Goal: Information Seeking & Learning: Check status

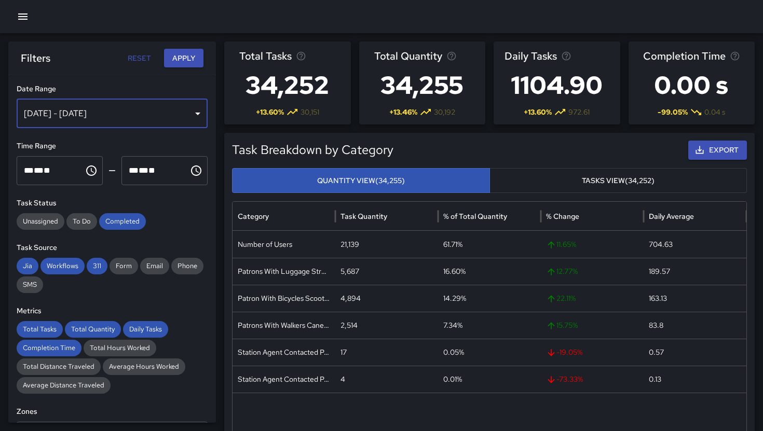
click at [137, 113] on div "[DATE] - [DATE]" at bounding box center [112, 113] width 191 height 29
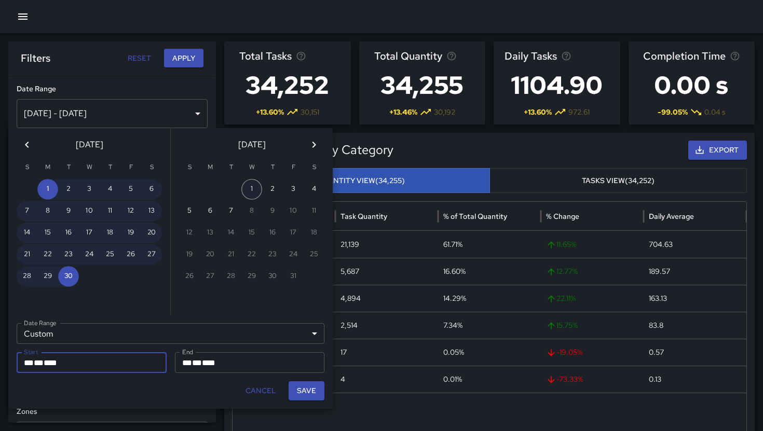
click at [257, 185] on button "1" at bounding box center [251, 189] width 21 height 21
type input "**********"
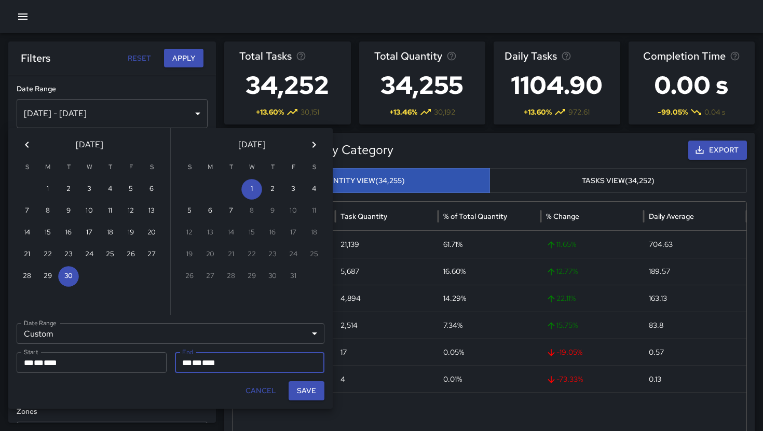
click at [293, 393] on button "Save" at bounding box center [307, 391] width 36 height 19
type input "**********"
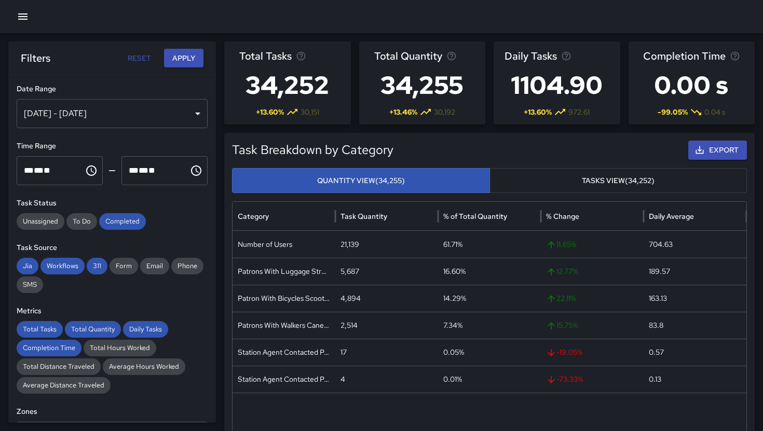
click at [73, 116] on div "Oct 01, 2025 - Sep 30, 2025" at bounding box center [112, 113] width 191 height 29
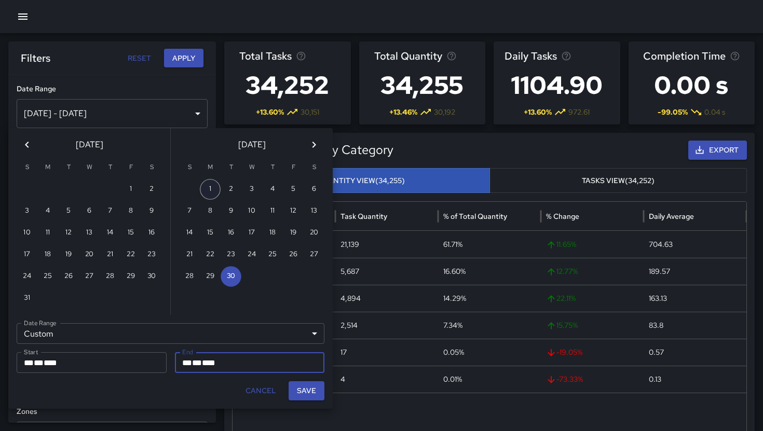
click at [211, 196] on button "1" at bounding box center [210, 189] width 21 height 21
type input "**********"
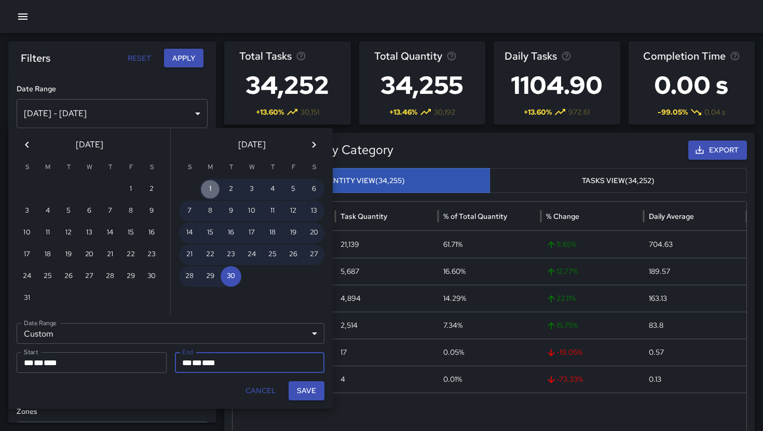
click at [211, 196] on button "1" at bounding box center [210, 189] width 21 height 21
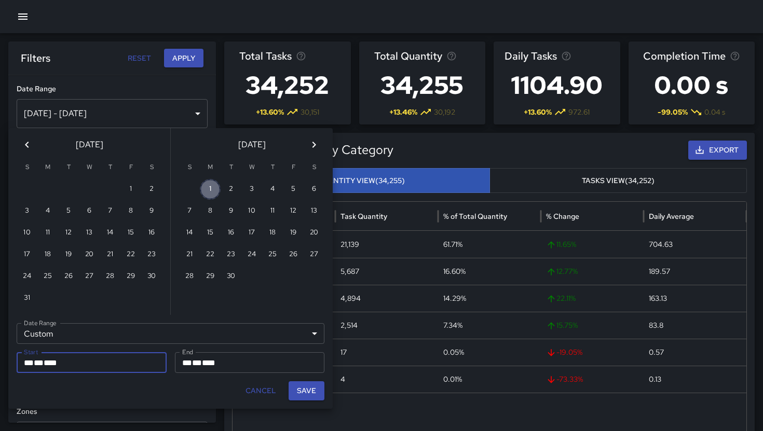
click at [211, 196] on button "1" at bounding box center [210, 189] width 21 height 21
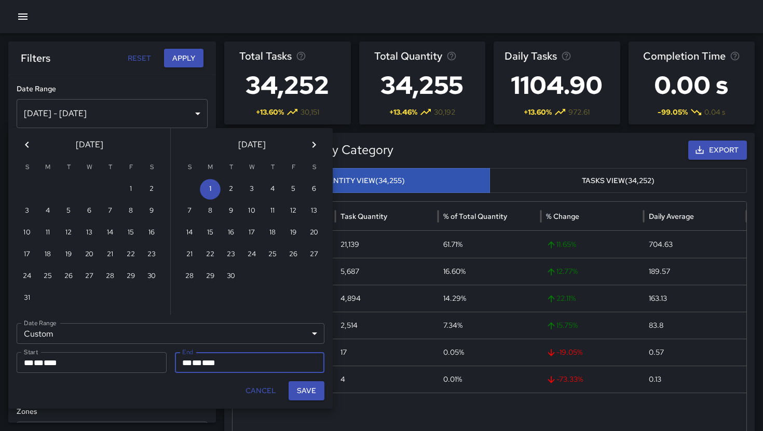
click at [215, 366] on span "****" at bounding box center [208, 363] width 13 height 8
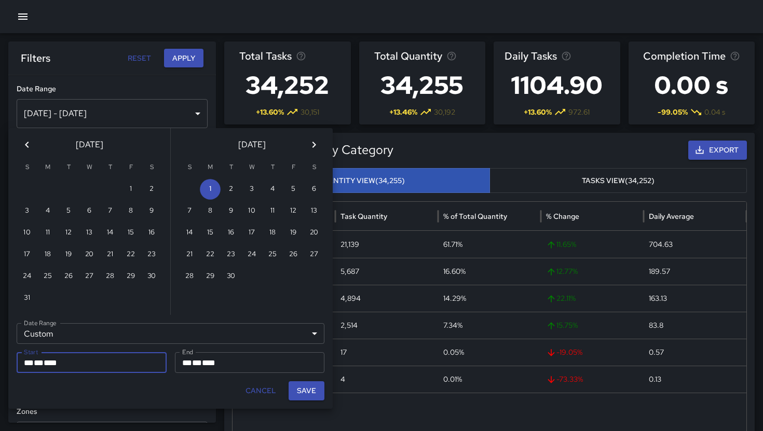
click at [84, 366] on div "** * ** * ****" at bounding box center [92, 363] width 136 height 21
click at [214, 194] on button "1" at bounding box center [210, 189] width 21 height 21
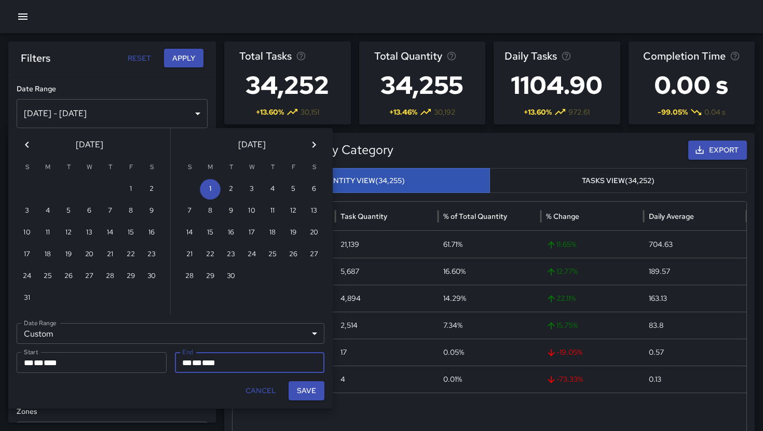
click at [209, 367] on span "****" at bounding box center [208, 363] width 13 height 8
click at [317, 148] on icon "Next month" at bounding box center [314, 145] width 12 height 12
click at [255, 194] on button "1" at bounding box center [251, 189] width 21 height 21
type input "**********"
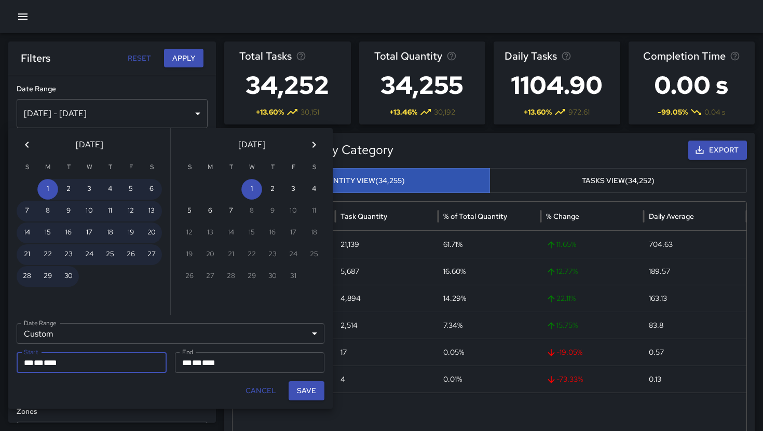
click at [302, 398] on button "Save" at bounding box center [307, 391] width 36 height 19
type input "**********"
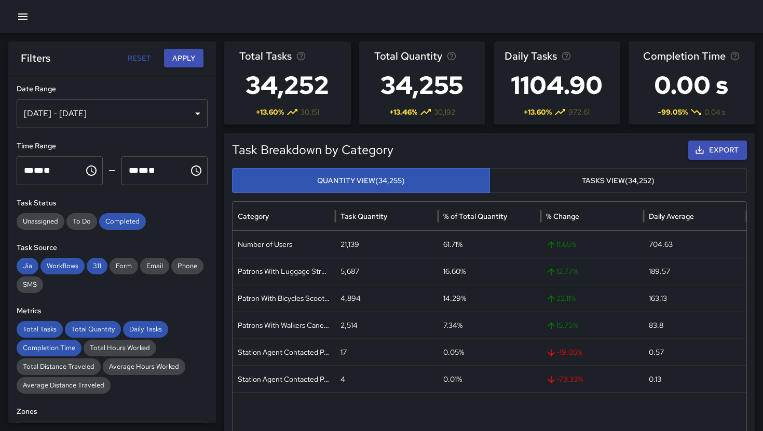
click at [91, 174] on icon "Choose time, selected time is 12:00 AM" at bounding box center [91, 171] width 12 height 12
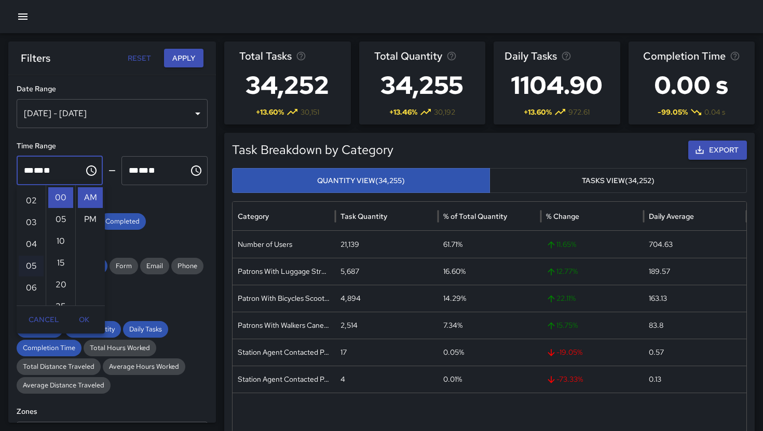
click at [30, 264] on li "05" at bounding box center [31, 266] width 25 height 21
type input "********"
click at [195, 175] on icon "Choose time, selected time is 11:59 PM" at bounding box center [196, 171] width 10 height 10
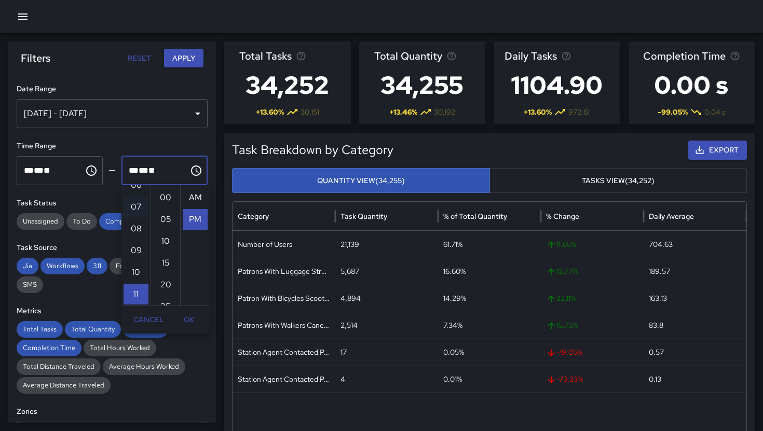
scroll to position [0, 0]
click at [137, 224] on li "01" at bounding box center [136, 219] width 25 height 21
click at [168, 260] on li "30" at bounding box center [165, 260] width 25 height 21
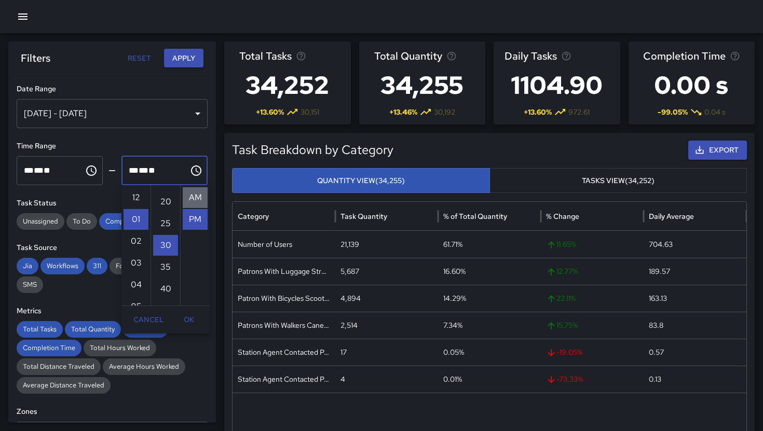
click at [196, 198] on li "AM" at bounding box center [195, 197] width 25 height 21
type input "********"
click at [191, 320] on button "OK" at bounding box center [188, 319] width 33 height 19
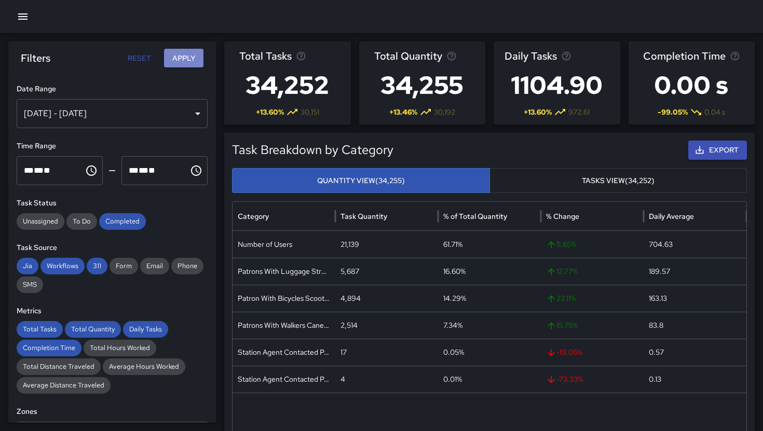
click at [192, 64] on button "Apply" at bounding box center [183, 58] width 39 height 19
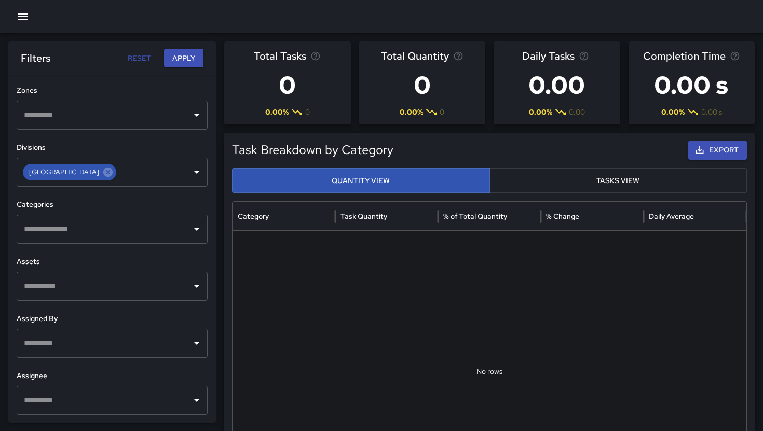
scroll to position [321, 0]
click at [180, 174] on icon "Clear" at bounding box center [183, 172] width 10 height 10
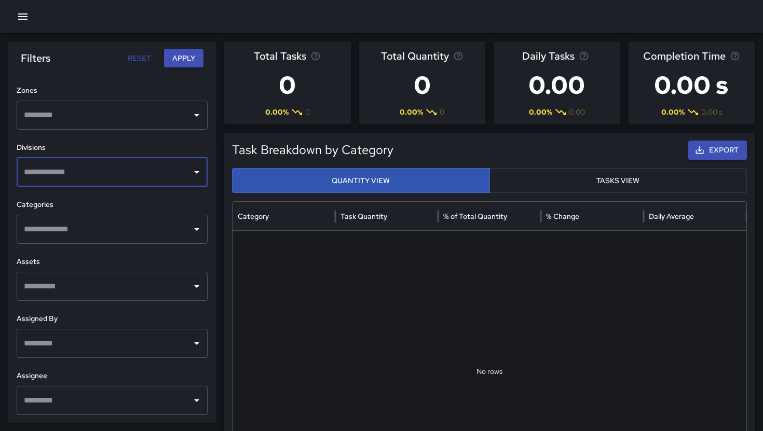
click at [199, 176] on icon "Open" at bounding box center [197, 172] width 12 height 12
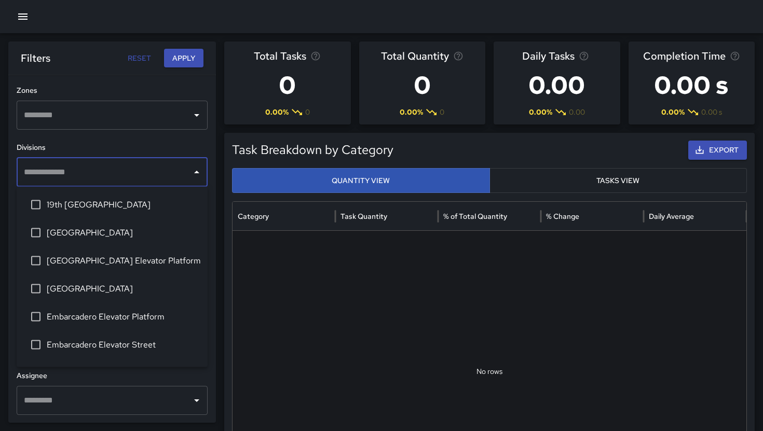
click at [115, 209] on span "19th [GEOGRAPHIC_DATA]" at bounding box center [123, 205] width 153 height 12
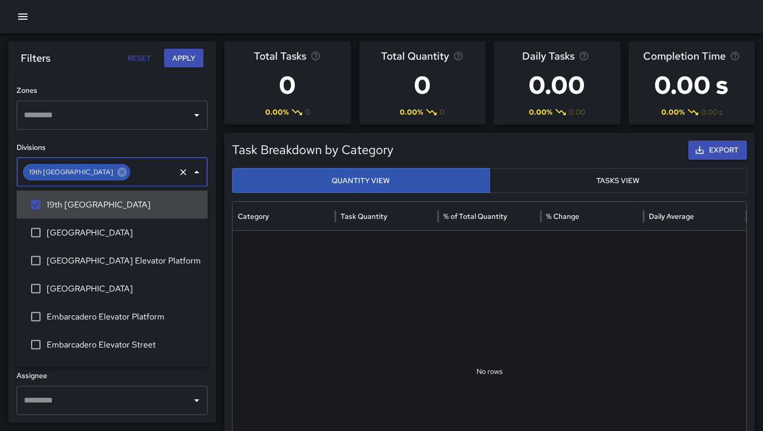
click at [193, 56] on button "Apply" at bounding box center [183, 58] width 39 height 19
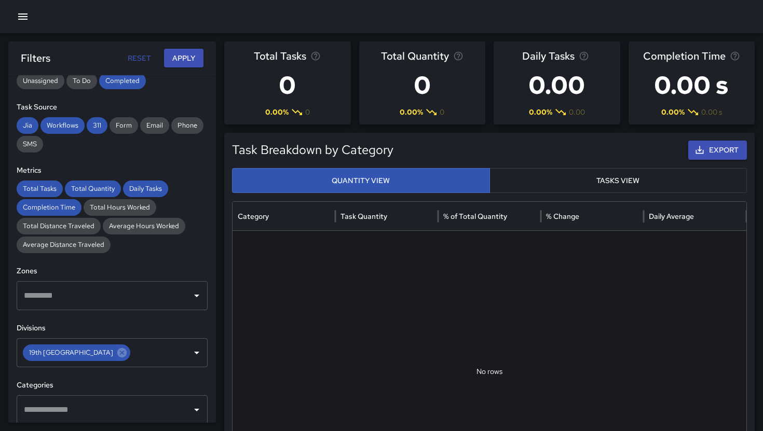
scroll to position [0, 0]
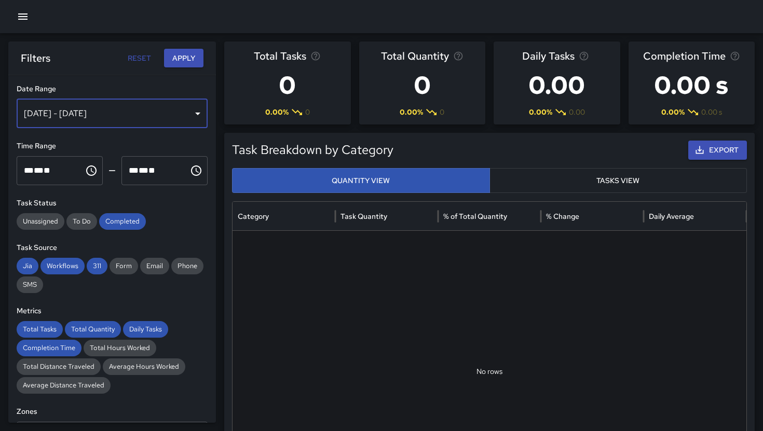
click at [197, 114] on div "Sep 01, 2025 - Oct 01, 2025" at bounding box center [112, 113] width 191 height 29
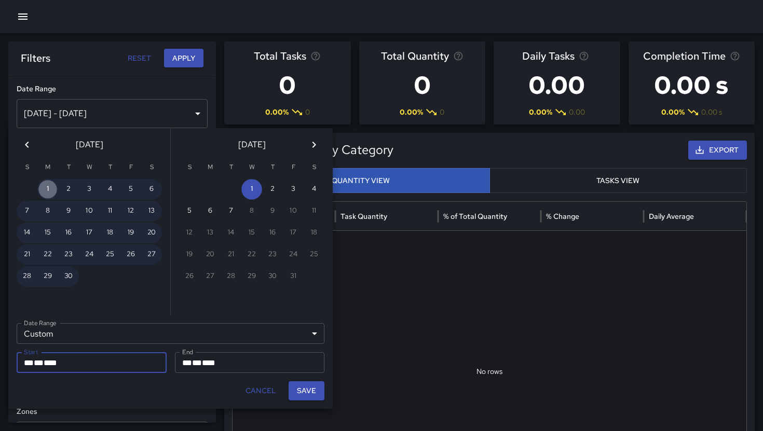
click at [51, 187] on button "1" at bounding box center [47, 189] width 21 height 21
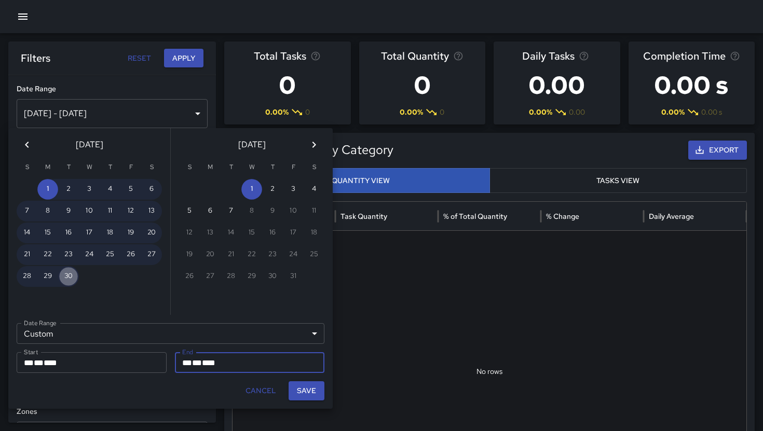
click at [71, 282] on button "30" at bounding box center [68, 276] width 21 height 21
type input "**********"
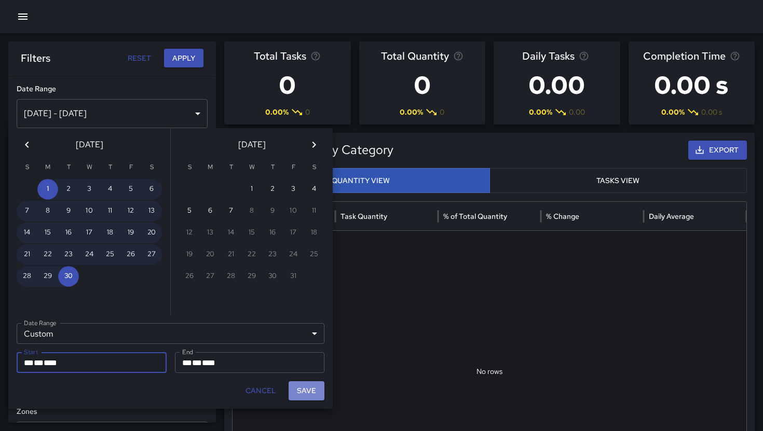
click at [300, 391] on button "Save" at bounding box center [307, 391] width 36 height 19
type input "**********"
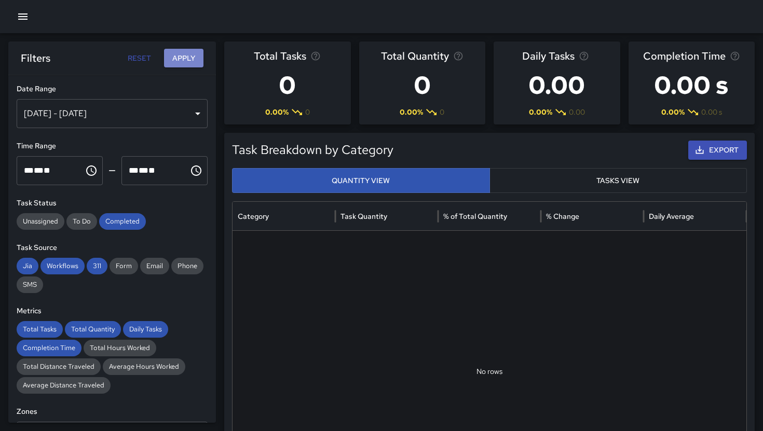
click at [194, 56] on button "Apply" at bounding box center [183, 58] width 39 height 19
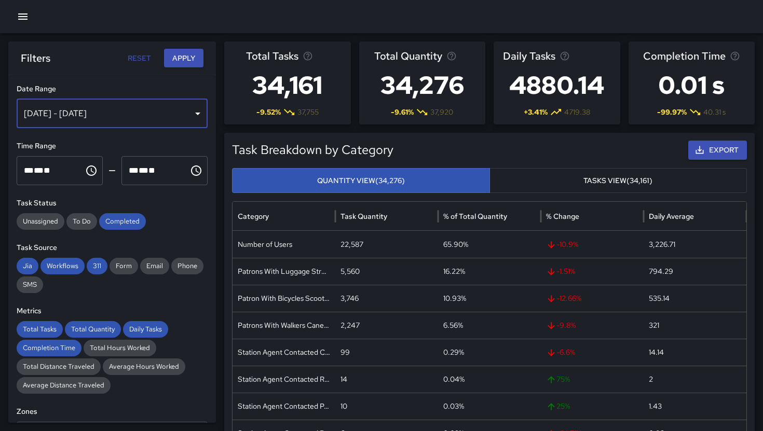
click at [186, 116] on div "[DATE] - [DATE]" at bounding box center [112, 113] width 191 height 29
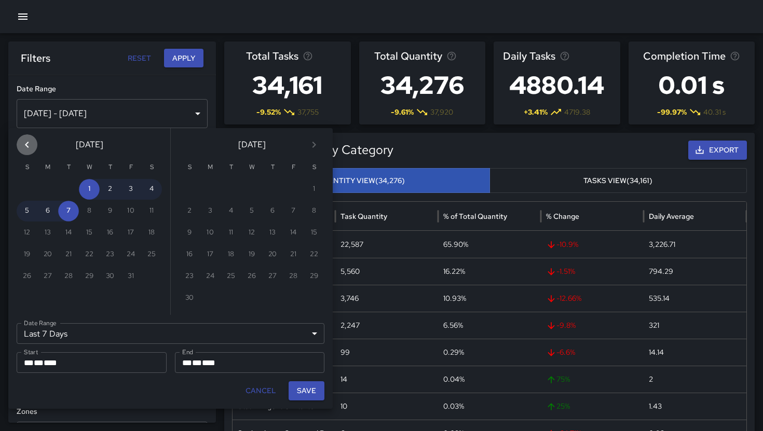
click at [28, 147] on icon "Previous month" at bounding box center [27, 145] width 4 height 6
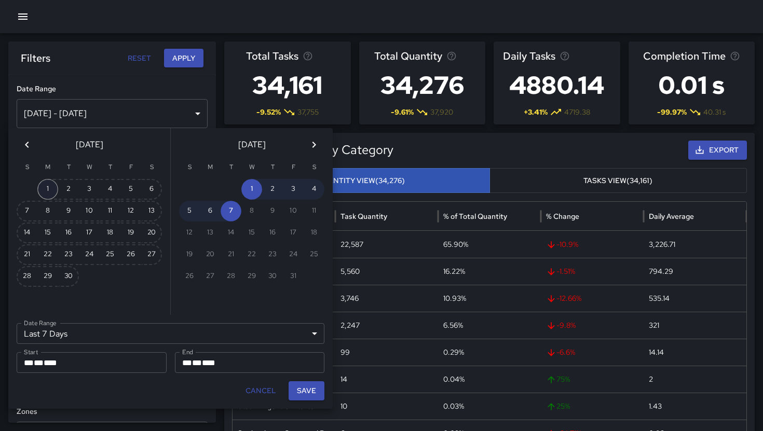
click at [52, 188] on button "1" at bounding box center [47, 189] width 21 height 21
type input "******"
type input "**********"
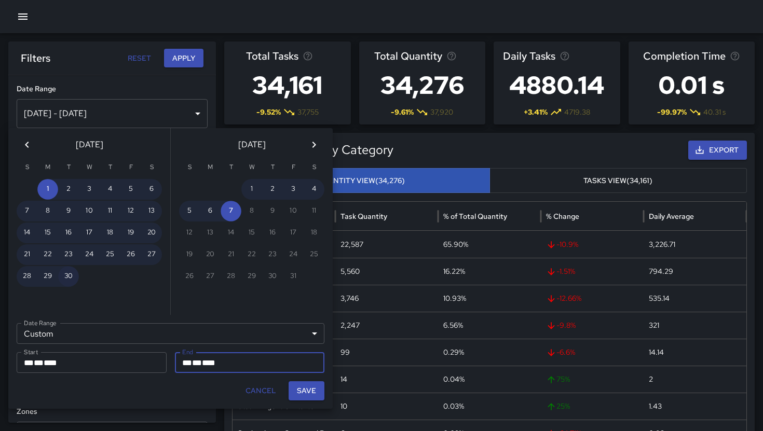
click at [71, 277] on button "30" at bounding box center [68, 276] width 21 height 21
type input "**********"
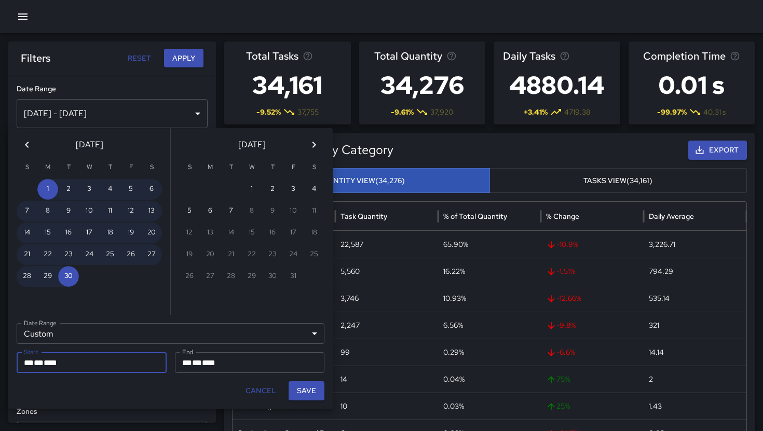
click at [309, 395] on button "Save" at bounding box center [307, 391] width 36 height 19
type input "**********"
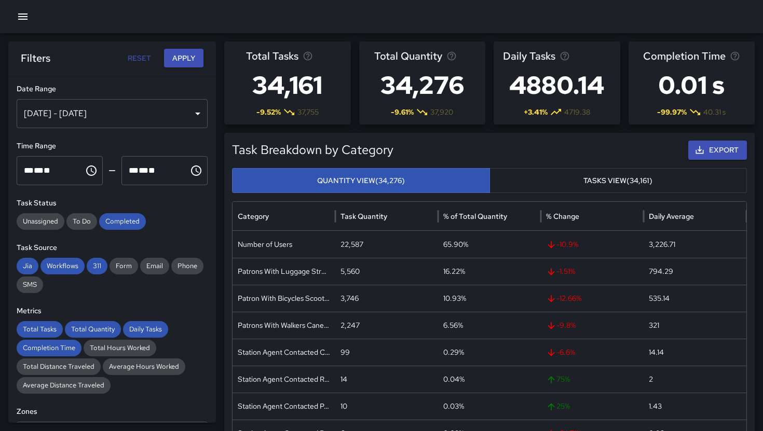
click at [193, 56] on button "Apply" at bounding box center [183, 58] width 39 height 19
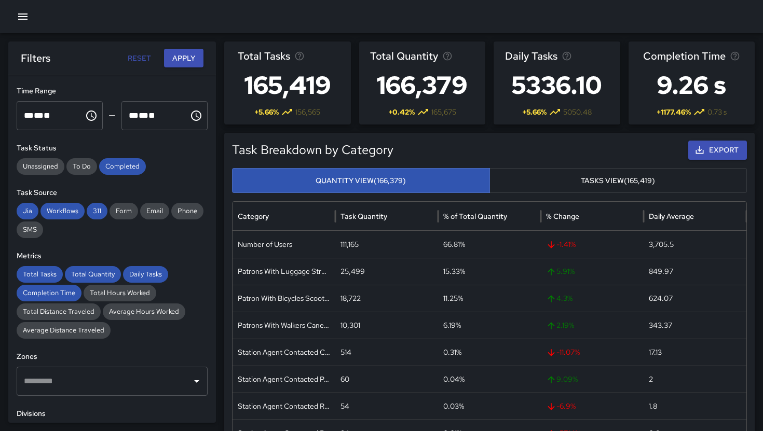
scroll to position [56, 0]
click at [167, 373] on input "text" at bounding box center [104, 381] width 166 height 20
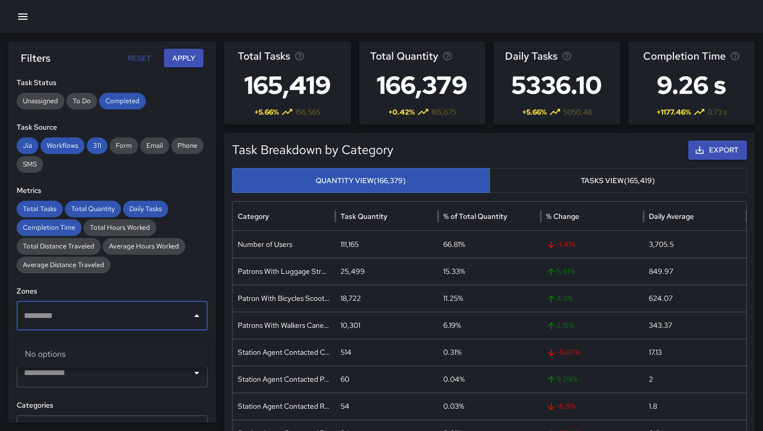
scroll to position [128, 0]
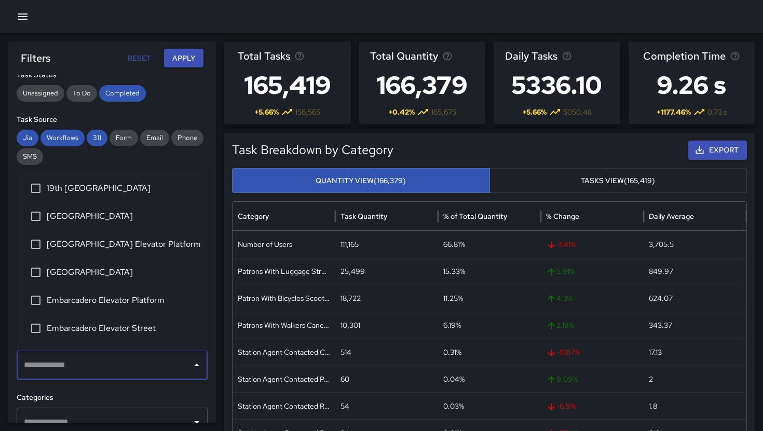
click at [167, 371] on input "text" at bounding box center [104, 366] width 166 height 20
click at [100, 190] on span "19th [GEOGRAPHIC_DATA]" at bounding box center [123, 188] width 153 height 12
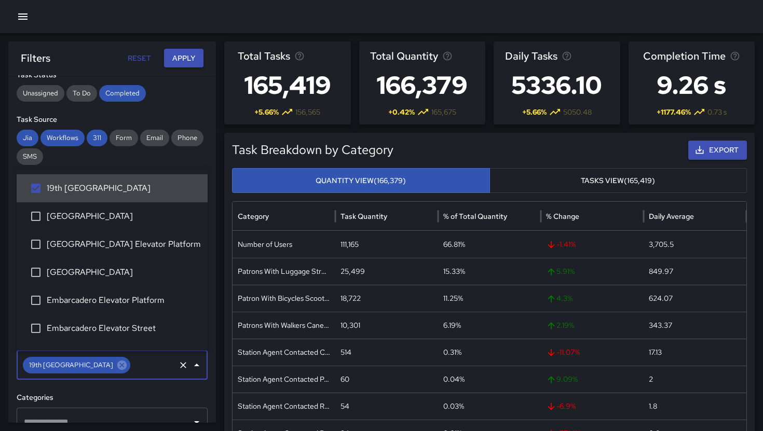
click at [190, 64] on button "Apply" at bounding box center [183, 58] width 39 height 19
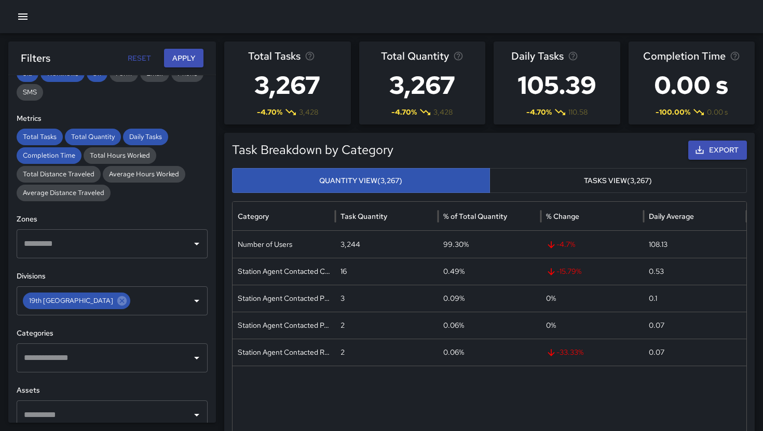
scroll to position [194, 0]
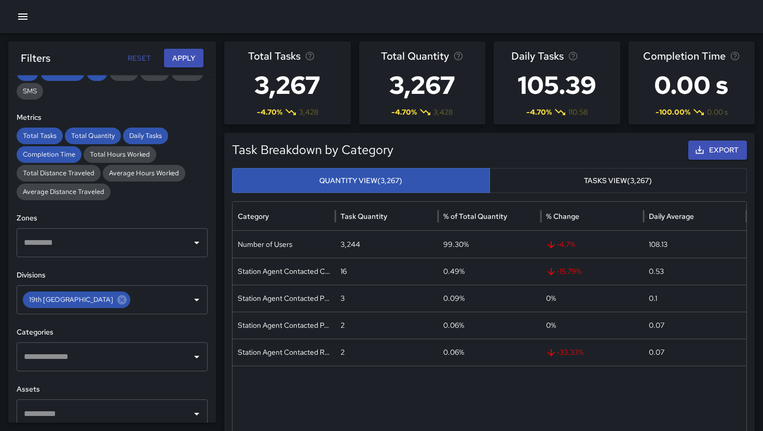
click at [157, 359] on input "text" at bounding box center [104, 357] width 166 height 20
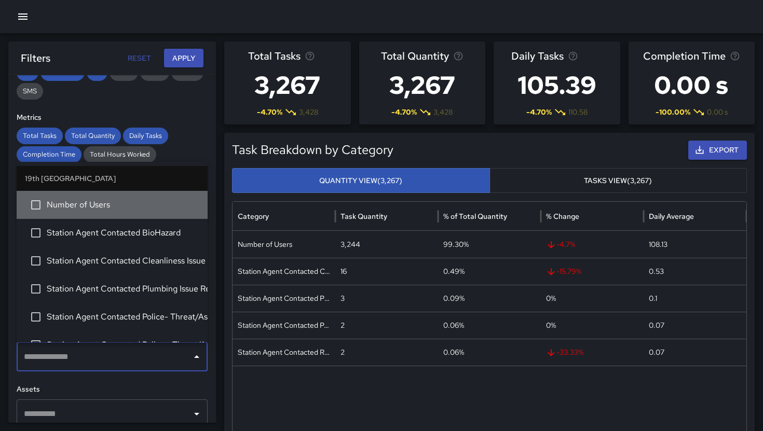
click at [113, 205] on span "Number of Users" at bounding box center [123, 205] width 153 height 12
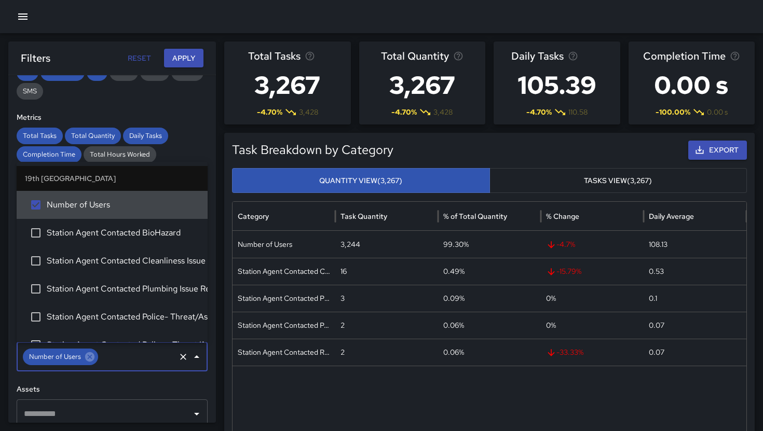
click at [183, 61] on button "Apply" at bounding box center [183, 58] width 39 height 19
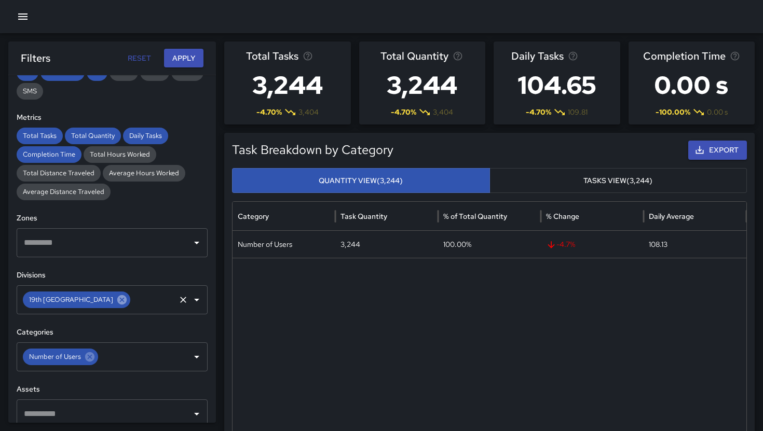
click at [116, 300] on icon at bounding box center [121, 299] width 11 height 11
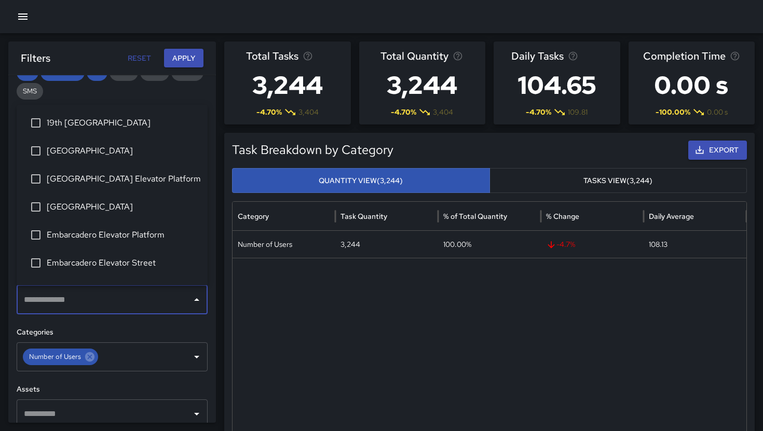
click at [90, 300] on input "text" at bounding box center [104, 300] width 166 height 20
click at [83, 160] on li "[GEOGRAPHIC_DATA]" at bounding box center [112, 151] width 191 height 28
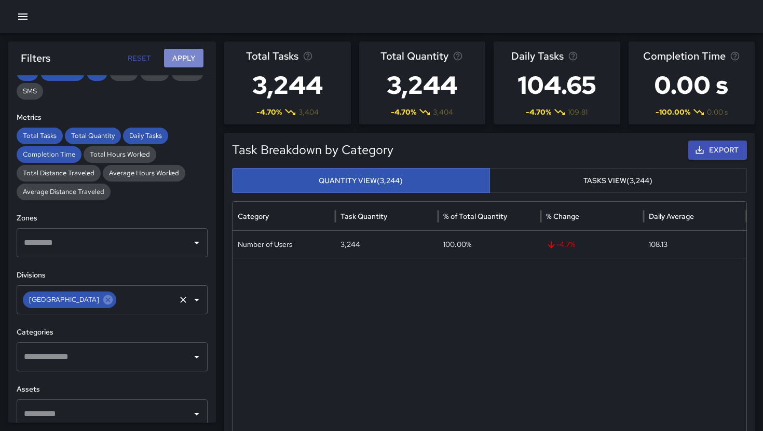
click at [189, 61] on button "Apply" at bounding box center [183, 58] width 39 height 19
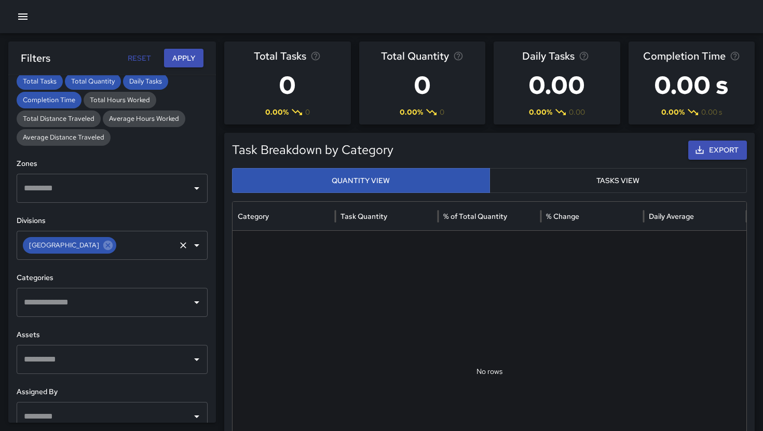
scroll to position [250, 0]
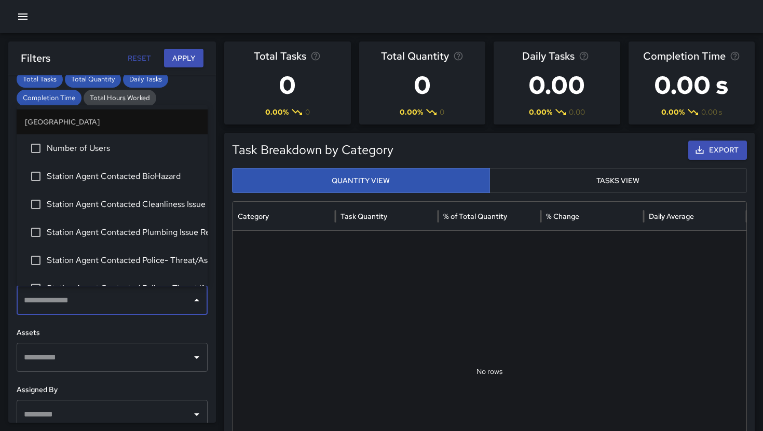
click at [134, 300] on input "text" at bounding box center [104, 301] width 166 height 20
click at [107, 155] on li "Number of Users" at bounding box center [112, 148] width 191 height 28
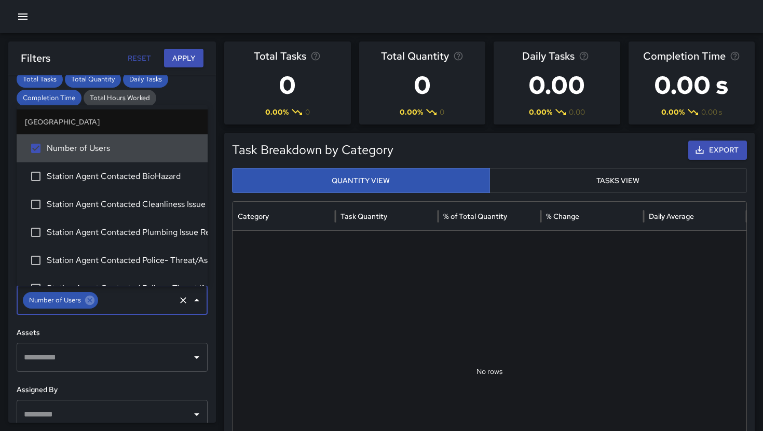
click at [178, 55] on button "Apply" at bounding box center [183, 58] width 39 height 19
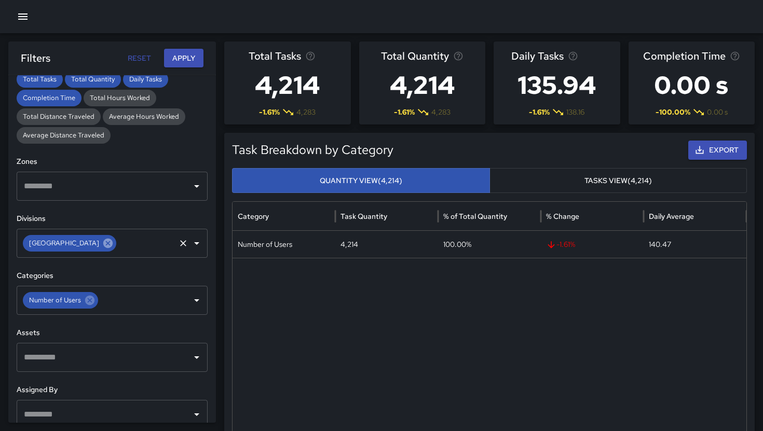
click at [103, 248] on icon at bounding box center [107, 243] width 9 height 9
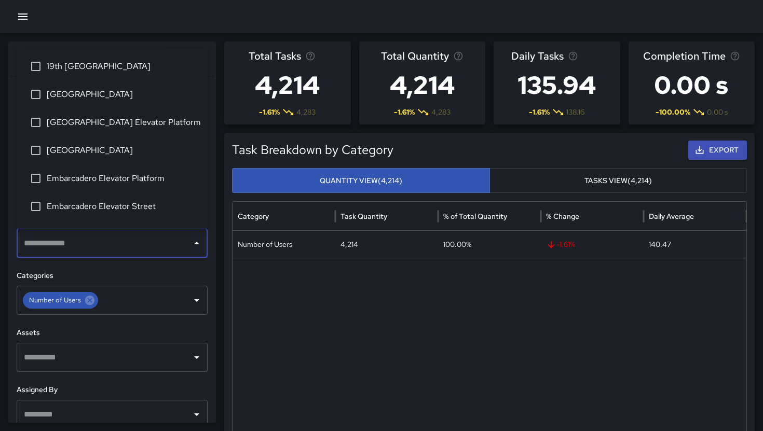
click at [111, 247] on input "text" at bounding box center [104, 244] width 166 height 20
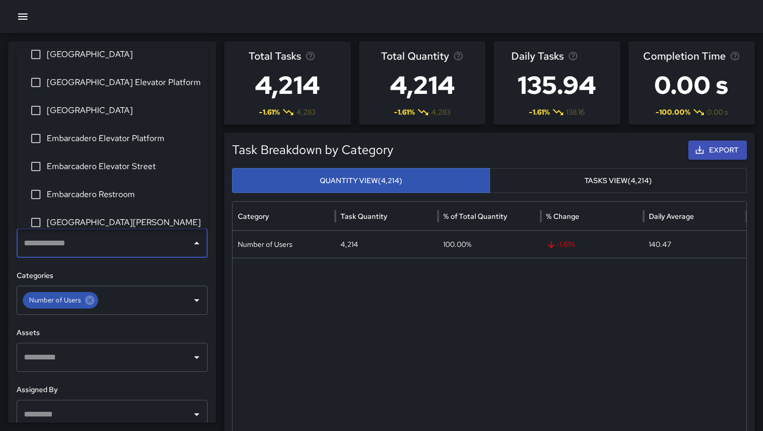
scroll to position [42, 0]
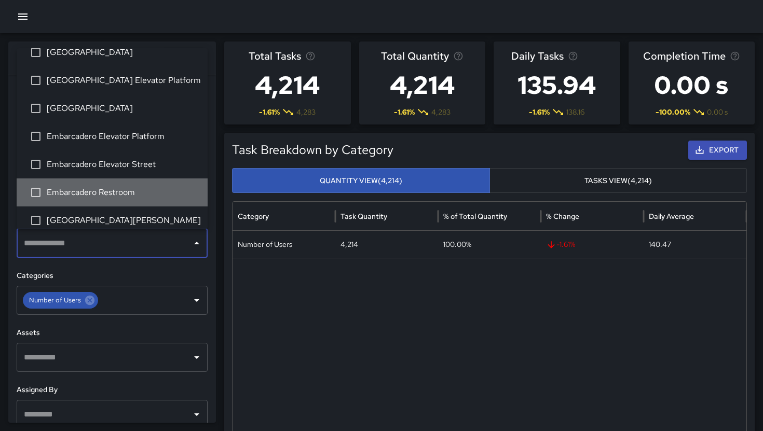
click at [96, 192] on span "Embarcadero Restroom" at bounding box center [123, 192] width 153 height 12
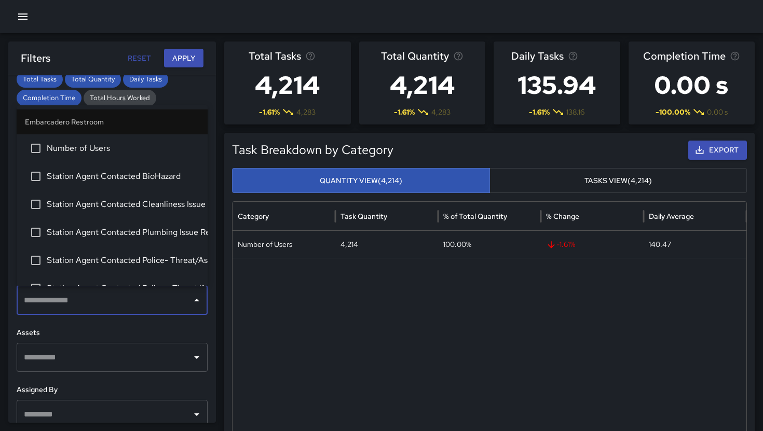
click at [75, 304] on input "text" at bounding box center [104, 301] width 166 height 20
click at [101, 150] on span "Number of Users" at bounding box center [123, 148] width 153 height 12
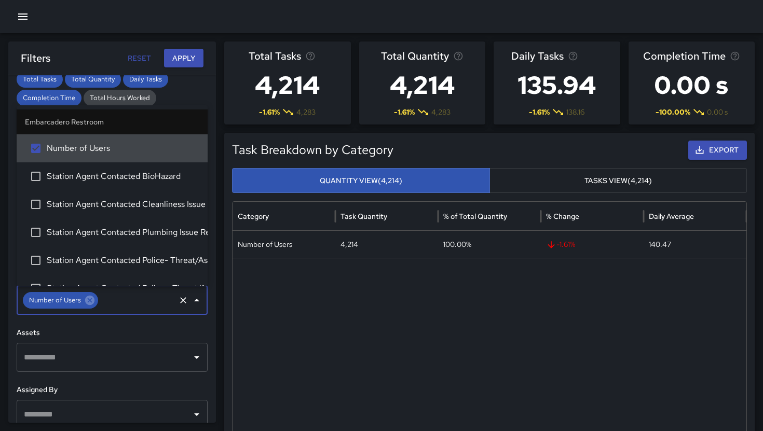
click at [171, 62] on button "Apply" at bounding box center [183, 58] width 39 height 19
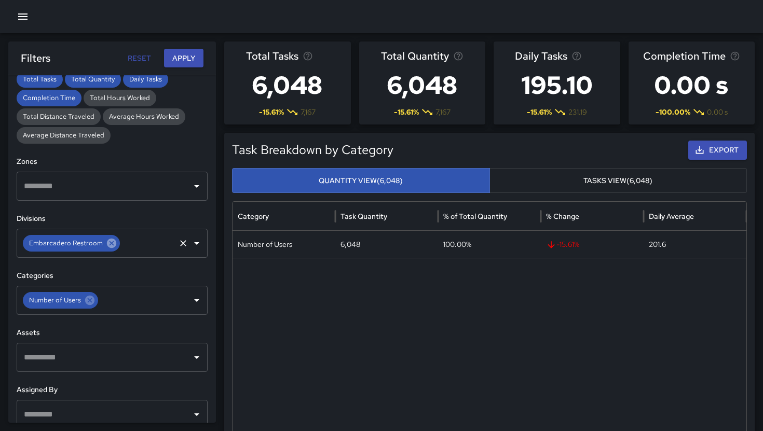
click at [109, 246] on icon at bounding box center [111, 243] width 9 height 9
click at [105, 246] on input "text" at bounding box center [104, 244] width 166 height 20
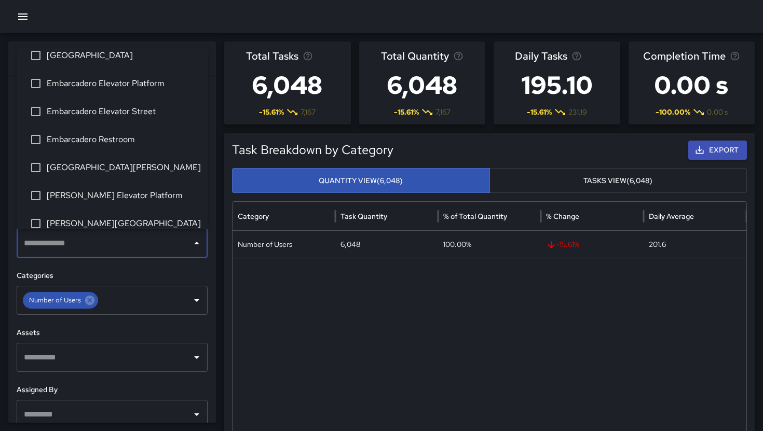
scroll to position [101, 0]
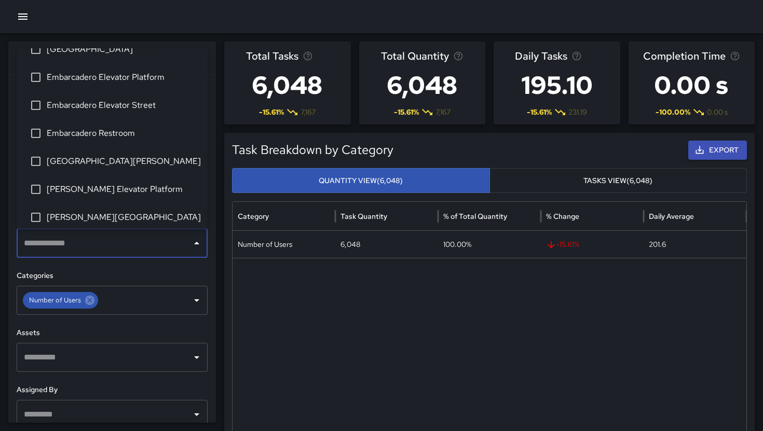
click at [90, 166] on span "[GEOGRAPHIC_DATA][PERSON_NAME]" at bounding box center [123, 161] width 153 height 12
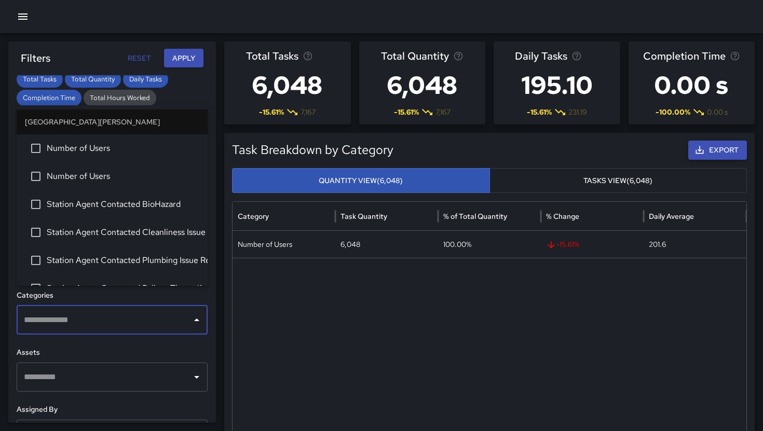
click at [70, 310] on input "text" at bounding box center [104, 320] width 166 height 20
click at [91, 148] on span "Number of Users" at bounding box center [123, 148] width 153 height 12
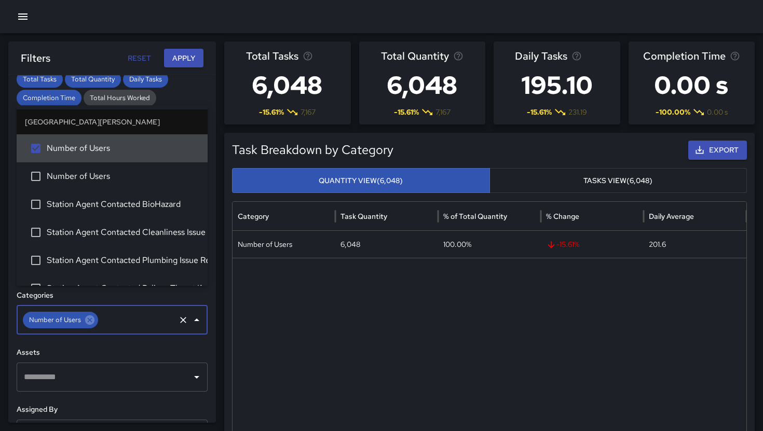
click at [181, 61] on button "Apply" at bounding box center [183, 58] width 39 height 19
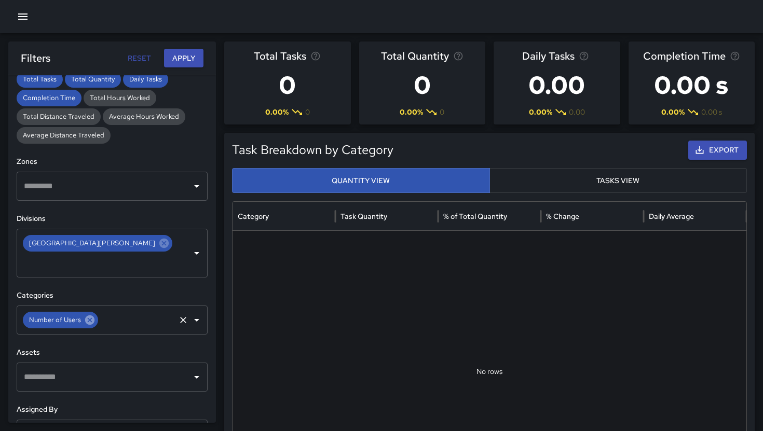
click at [87, 315] on icon at bounding box center [89, 320] width 11 height 11
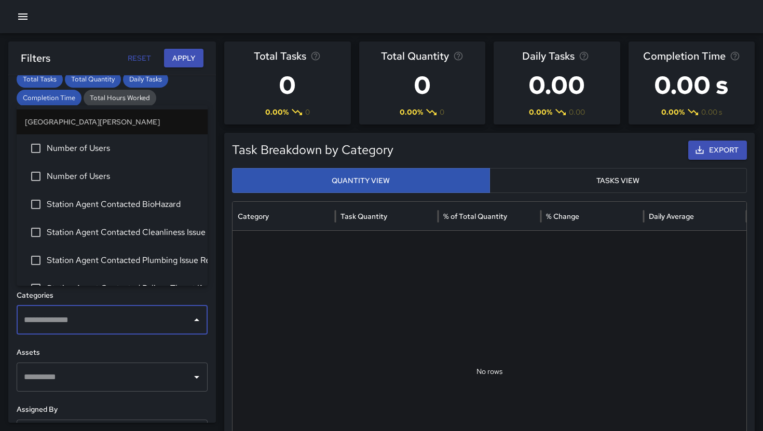
click at [87, 310] on input "text" at bounding box center [104, 320] width 166 height 20
click at [90, 186] on li "Number of Users" at bounding box center [112, 177] width 191 height 28
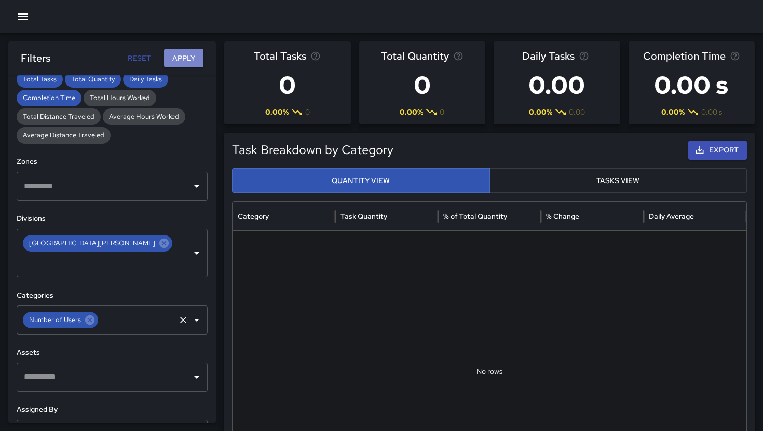
click at [193, 53] on button "Apply" at bounding box center [183, 58] width 39 height 19
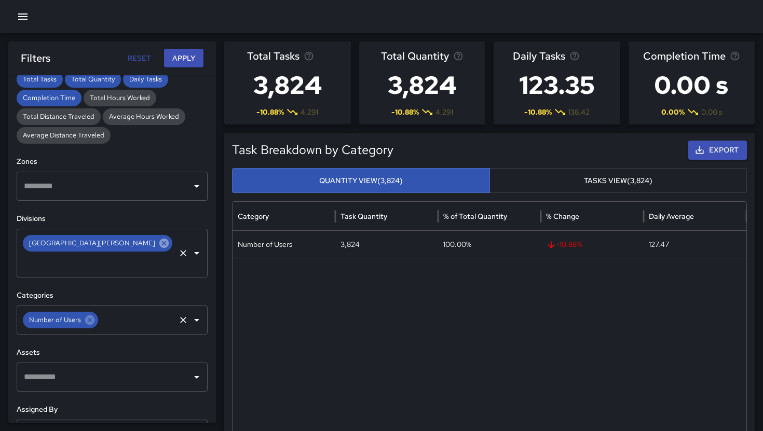
click at [159, 245] on icon at bounding box center [163, 243] width 9 height 9
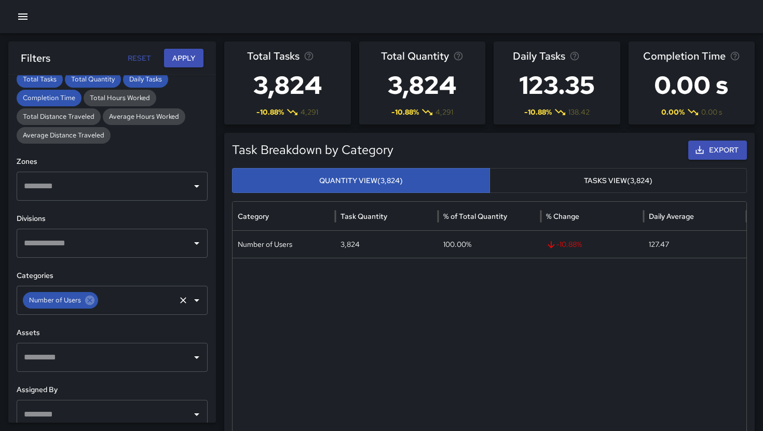
click at [105, 245] on input "text" at bounding box center [104, 244] width 166 height 20
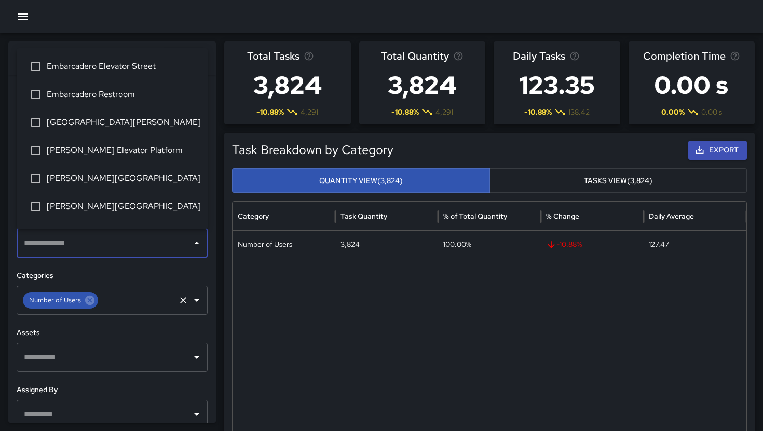
scroll to position [164, 0]
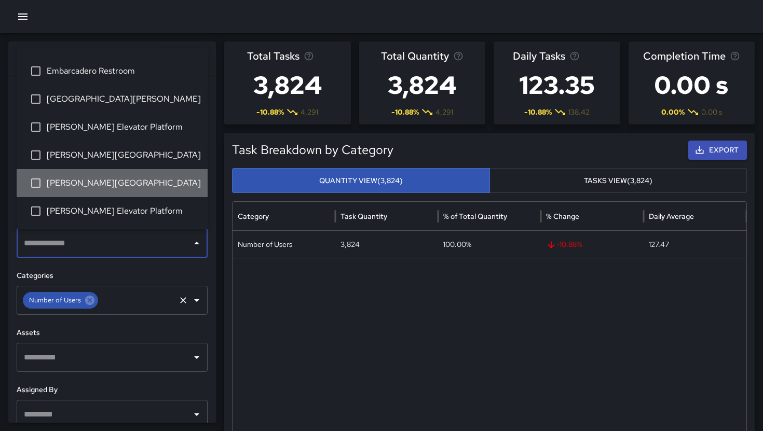
click at [104, 182] on span "[PERSON_NAME][GEOGRAPHIC_DATA]" at bounding box center [123, 183] width 153 height 12
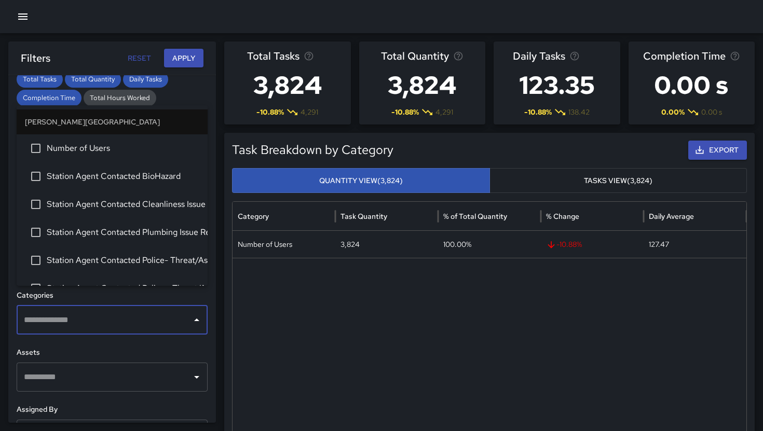
click at [65, 310] on input "text" at bounding box center [104, 320] width 166 height 20
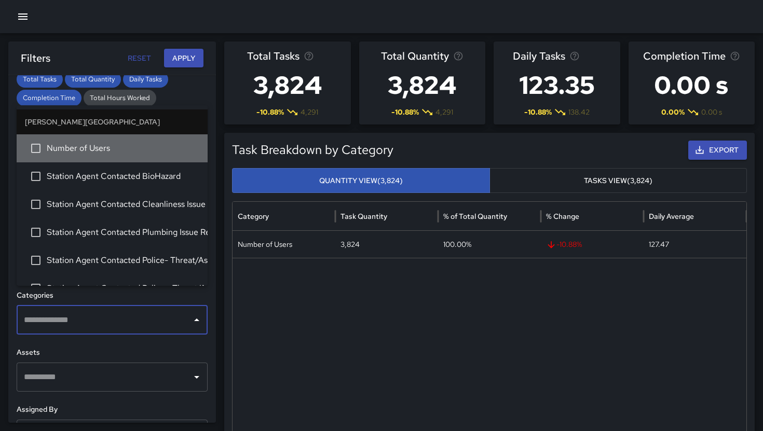
click at [90, 157] on li "Number of Users" at bounding box center [112, 148] width 191 height 28
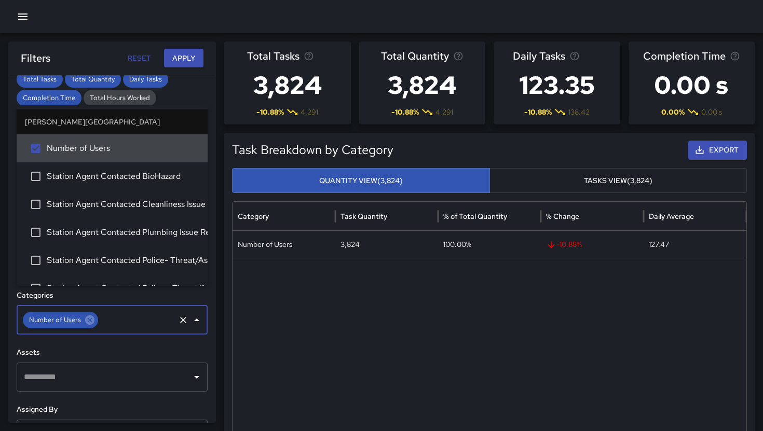
click at [197, 52] on button "Apply" at bounding box center [183, 58] width 39 height 19
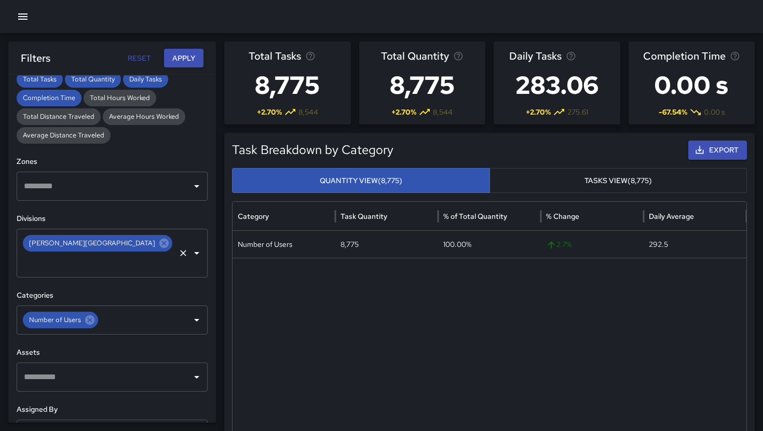
click at [99, 248] on div "[PERSON_NAME][GEOGRAPHIC_DATA]" at bounding box center [98, 243] width 150 height 17
click at [159, 241] on icon at bounding box center [163, 243] width 9 height 9
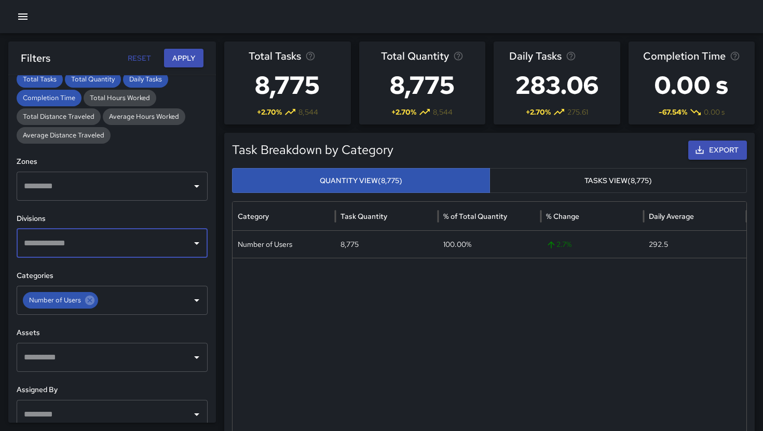
click at [108, 247] on input "text" at bounding box center [104, 244] width 166 height 20
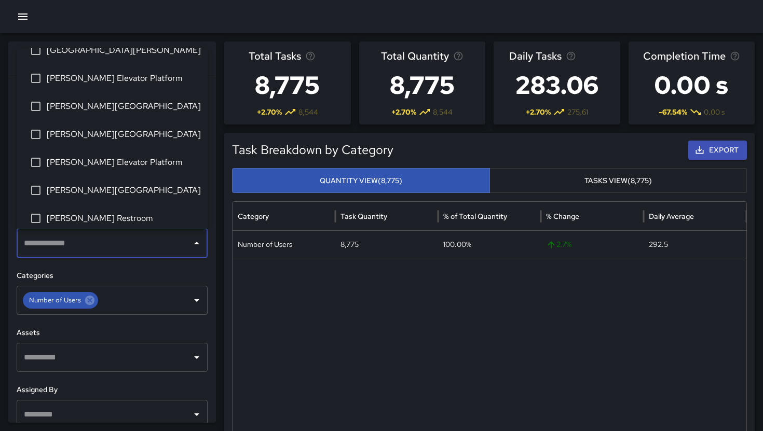
scroll to position [213, 0]
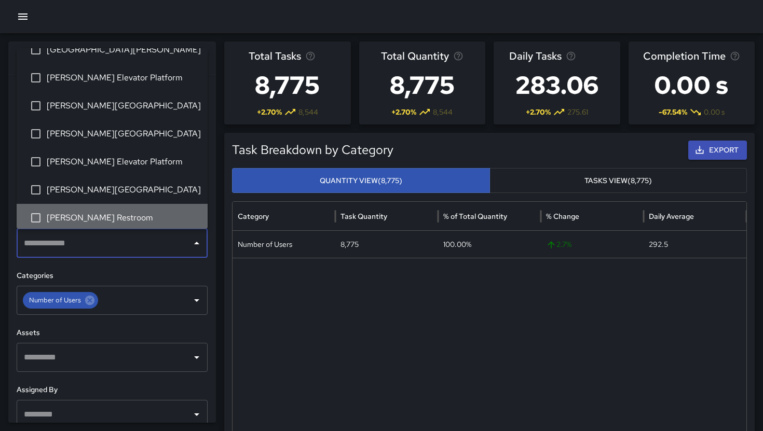
click at [93, 209] on li "[PERSON_NAME] Restroom" at bounding box center [112, 218] width 191 height 28
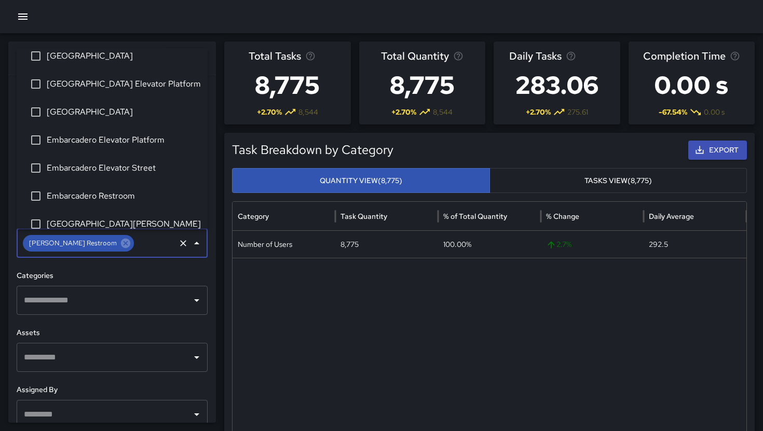
scroll to position [0, 0]
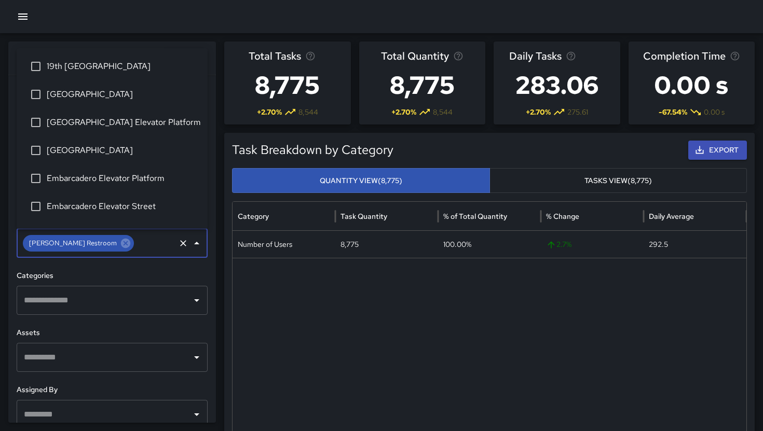
click at [134, 295] on input "text" at bounding box center [104, 301] width 166 height 20
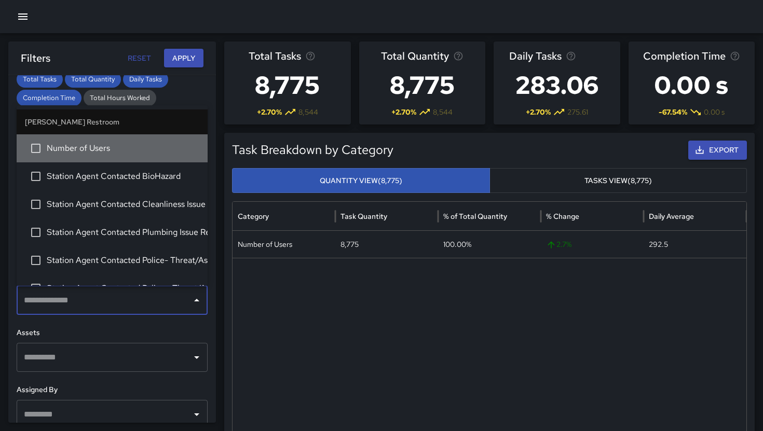
click at [109, 154] on span "Number of Users" at bounding box center [123, 148] width 153 height 12
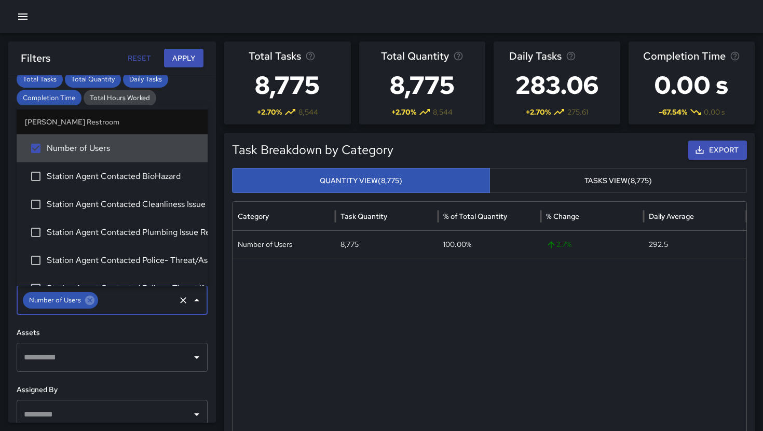
click at [191, 60] on button "Apply" at bounding box center [183, 58] width 39 height 19
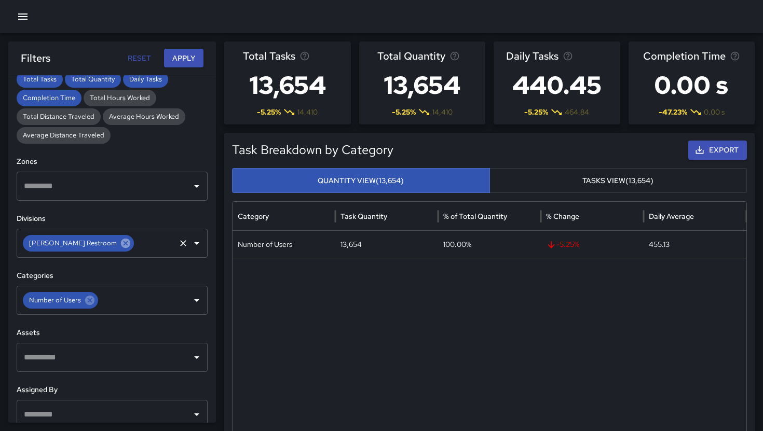
click at [120, 245] on icon at bounding box center [125, 243] width 11 height 11
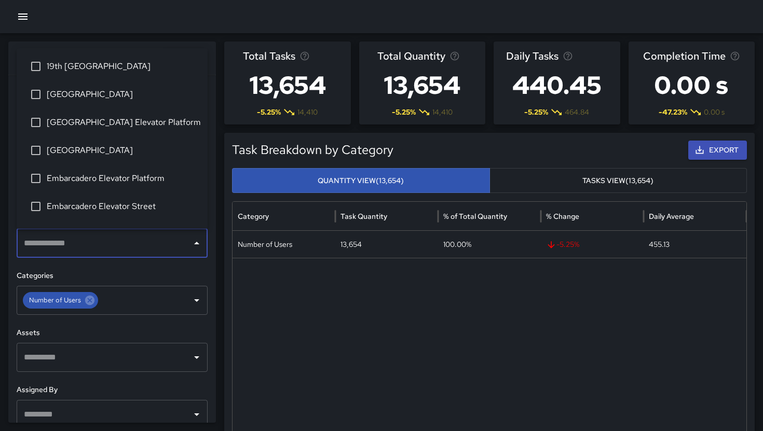
click at [93, 245] on input "text" at bounding box center [104, 244] width 166 height 20
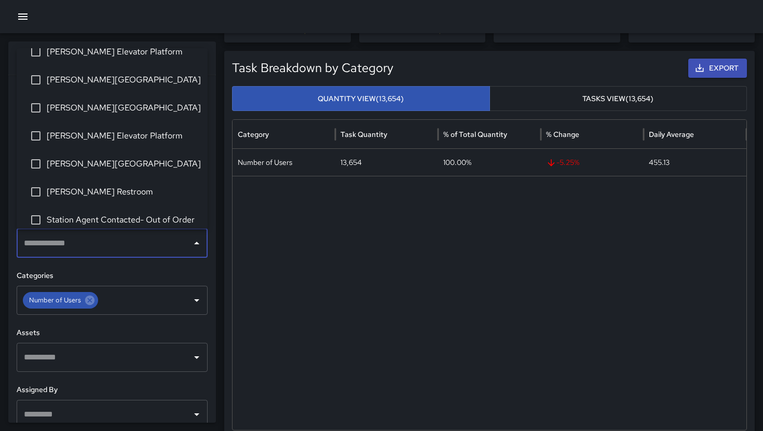
scroll to position [248, 0]
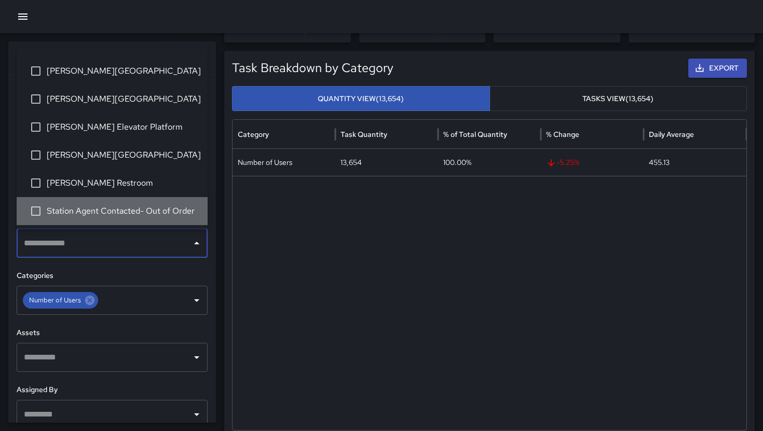
click at [103, 206] on span "Station Agent Contacted- Out of Order" at bounding box center [123, 211] width 153 height 12
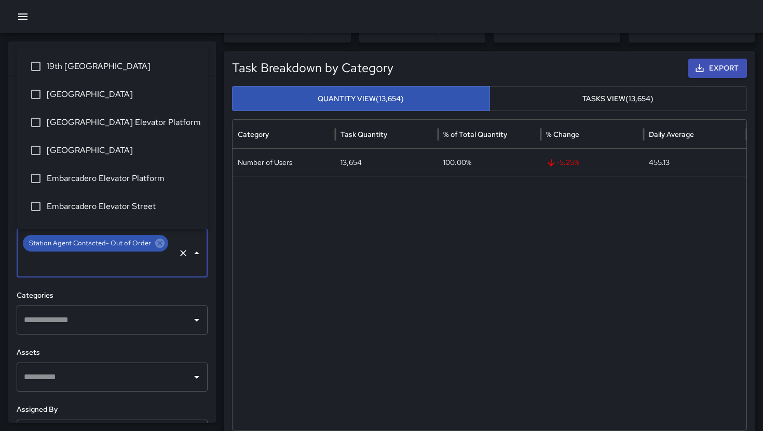
scroll to position [0, 0]
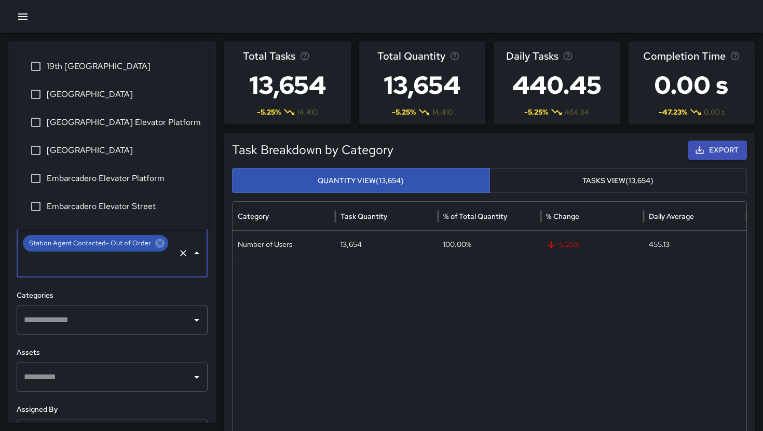
click at [154, 327] on input "text" at bounding box center [104, 320] width 166 height 20
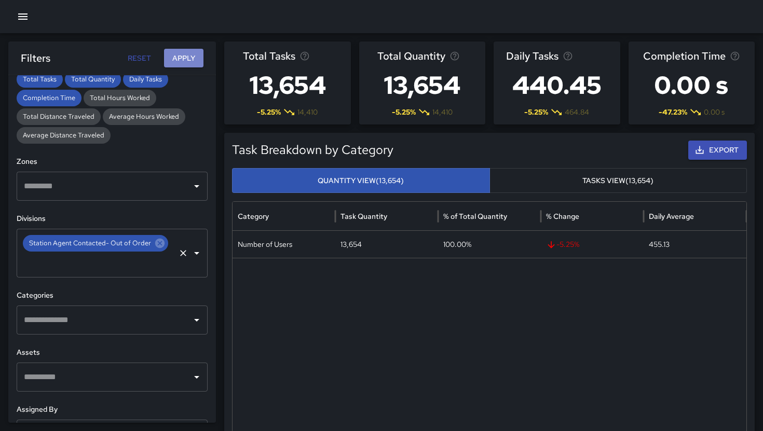
click at [191, 61] on button "Apply" at bounding box center [183, 58] width 39 height 19
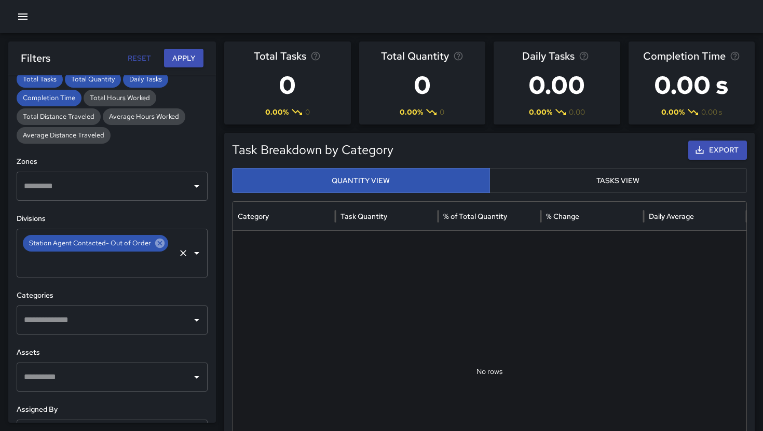
click at [157, 242] on icon at bounding box center [159, 243] width 11 height 11
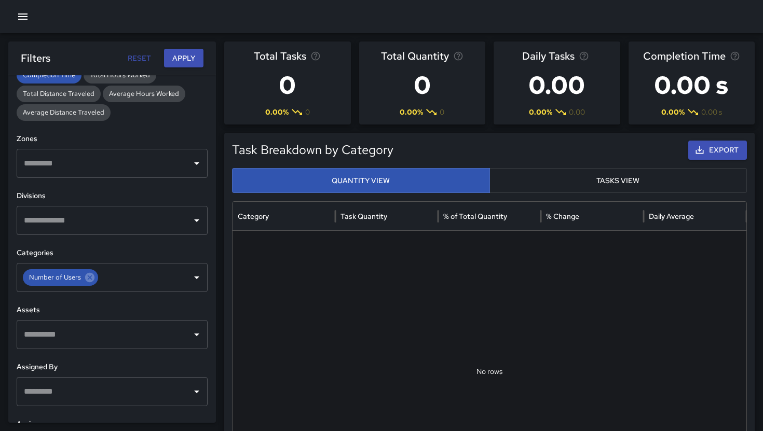
scroll to position [274, 0]
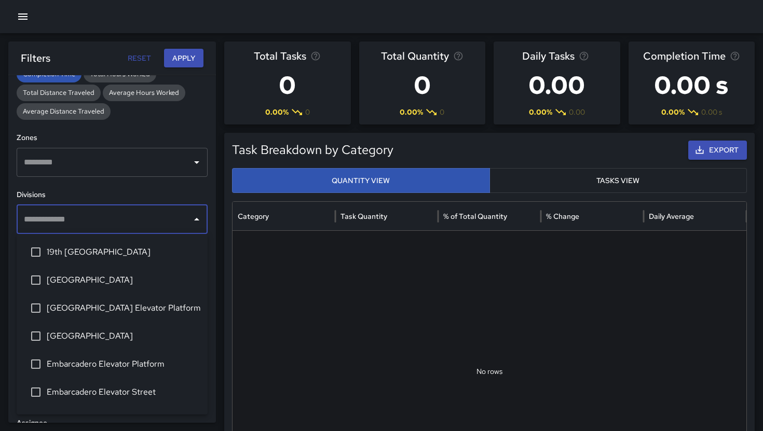
click at [183, 221] on input "text" at bounding box center [104, 220] width 166 height 20
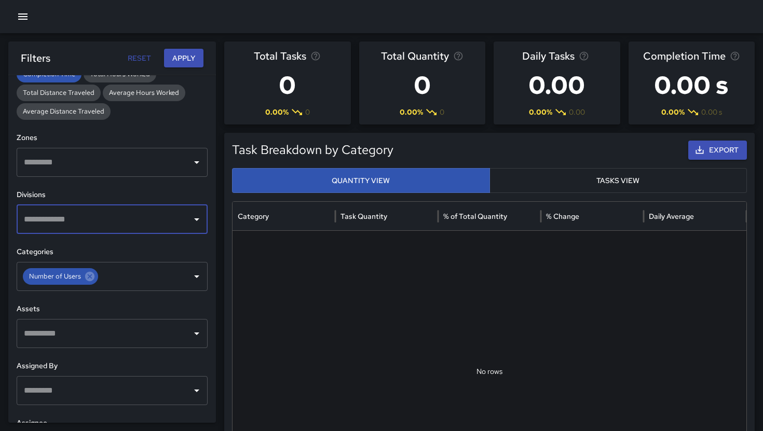
click at [162, 217] on input "text" at bounding box center [104, 220] width 166 height 20
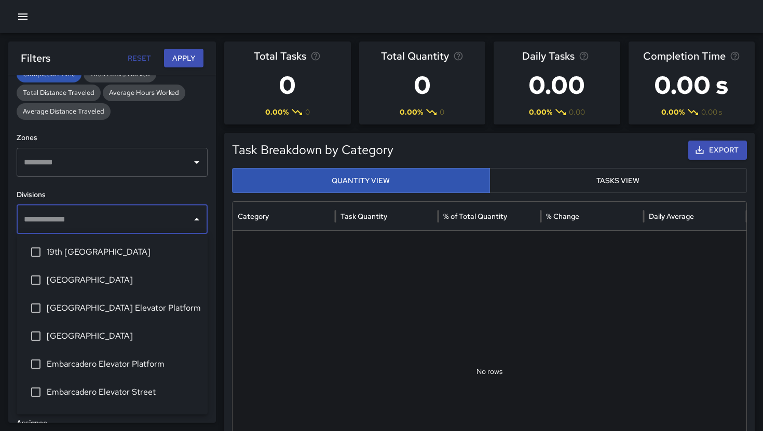
click at [162, 217] on input "text" at bounding box center [104, 220] width 166 height 20
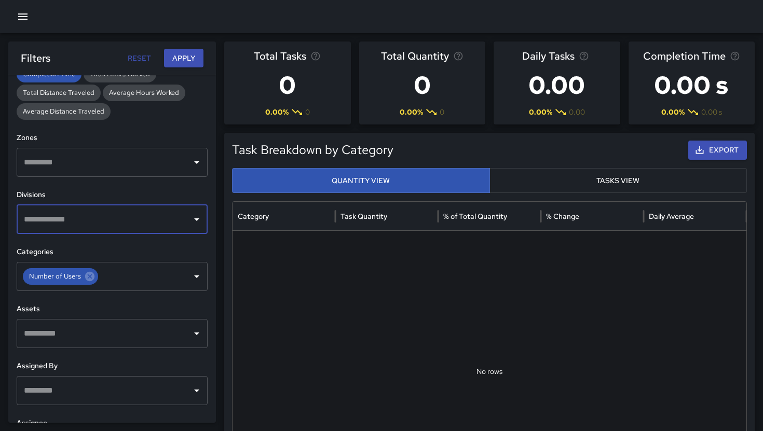
click at [162, 217] on input "text" at bounding box center [104, 220] width 166 height 20
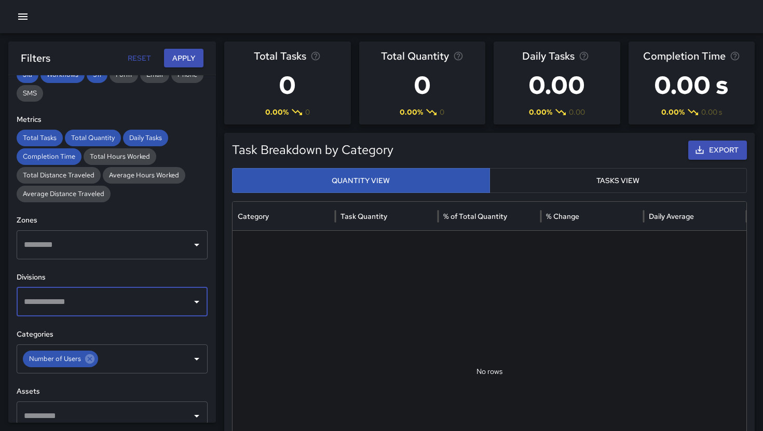
scroll to position [0, 0]
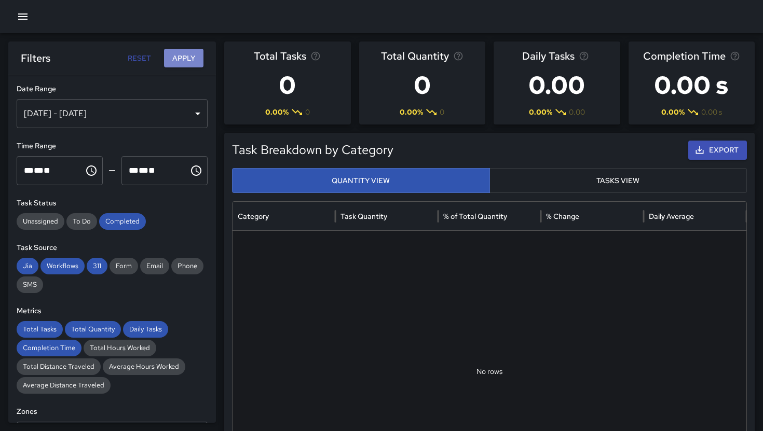
click at [178, 59] on button "Apply" at bounding box center [183, 58] width 39 height 19
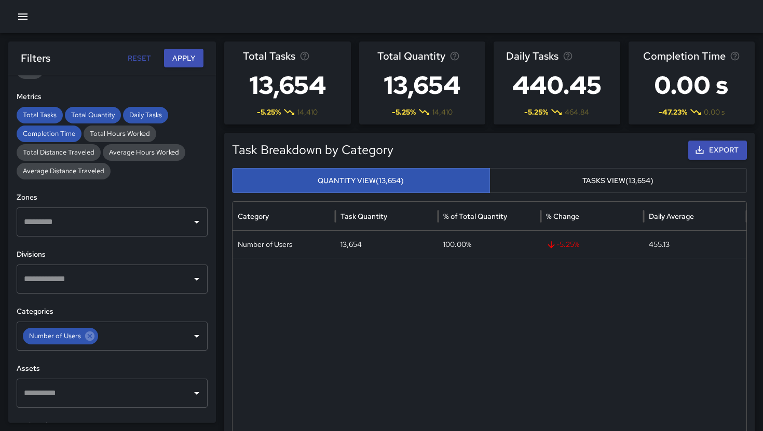
scroll to position [230, 0]
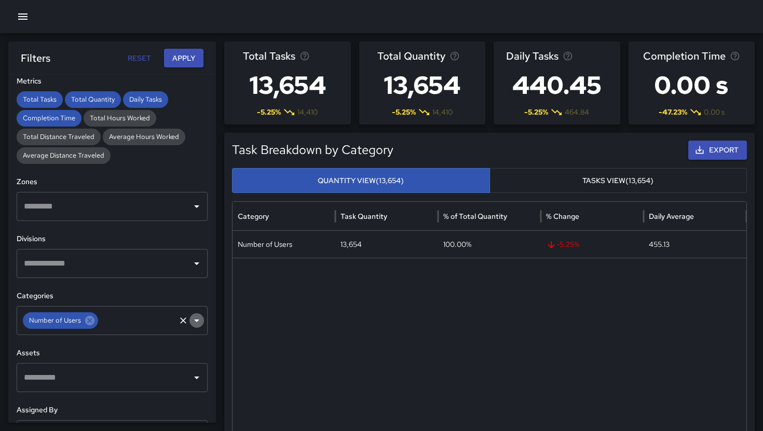
click at [197, 327] on button "Open" at bounding box center [197, 321] width 15 height 15
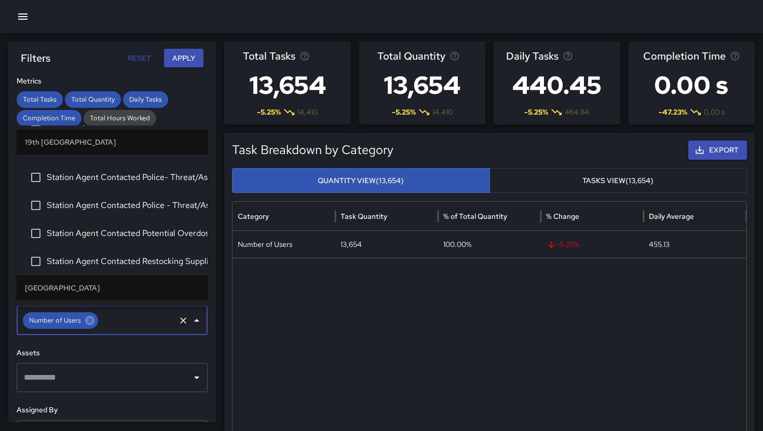
scroll to position [0, 0]
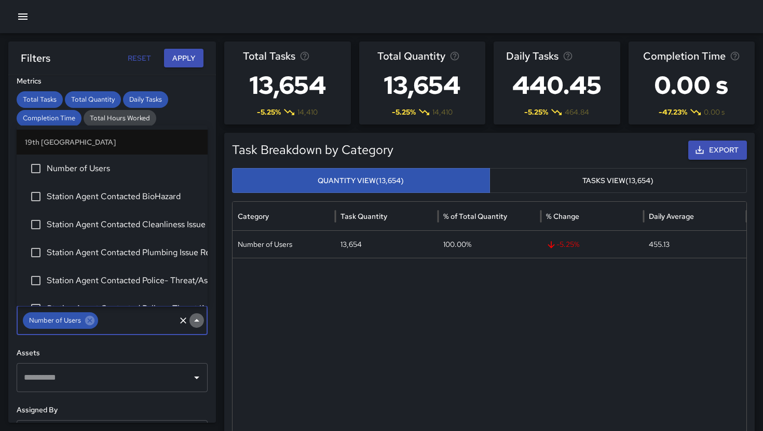
click at [195, 322] on icon "Close" at bounding box center [197, 321] width 12 height 12
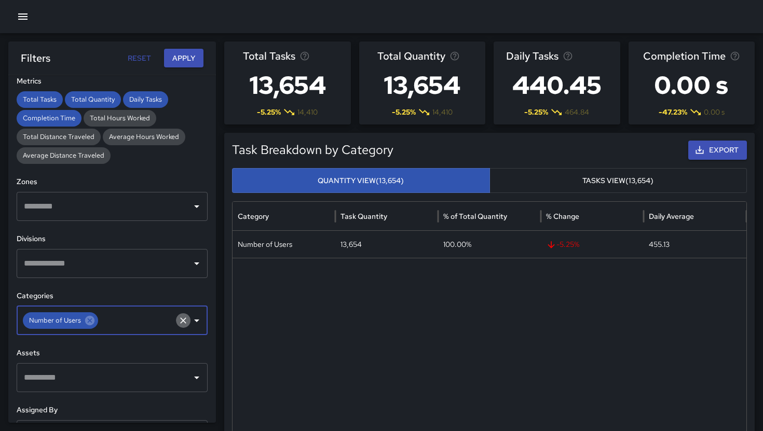
click at [184, 320] on icon "Clear" at bounding box center [183, 321] width 10 height 10
click at [194, 264] on icon "Open" at bounding box center [197, 264] width 12 height 12
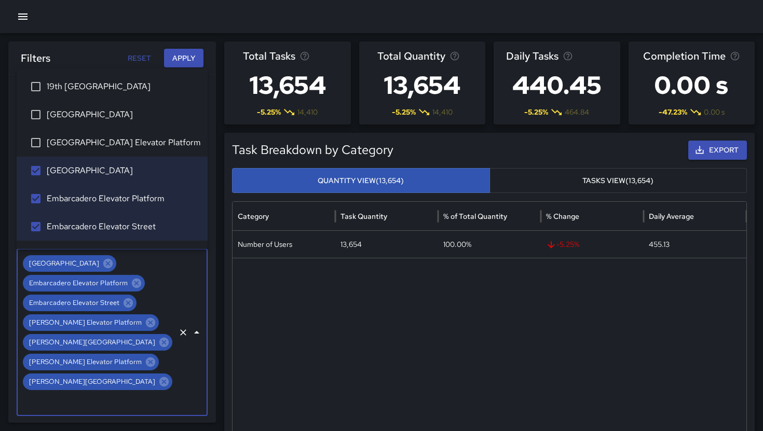
click at [178, 65] on button "Apply" at bounding box center [183, 58] width 39 height 19
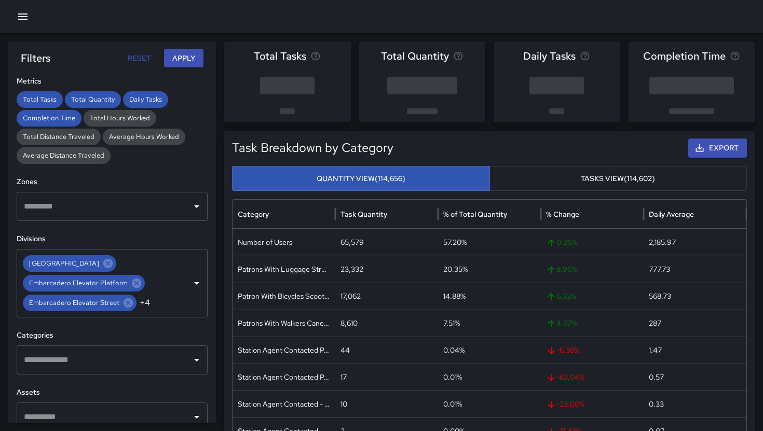
click at [168, 361] on input "text" at bounding box center [104, 360] width 166 height 20
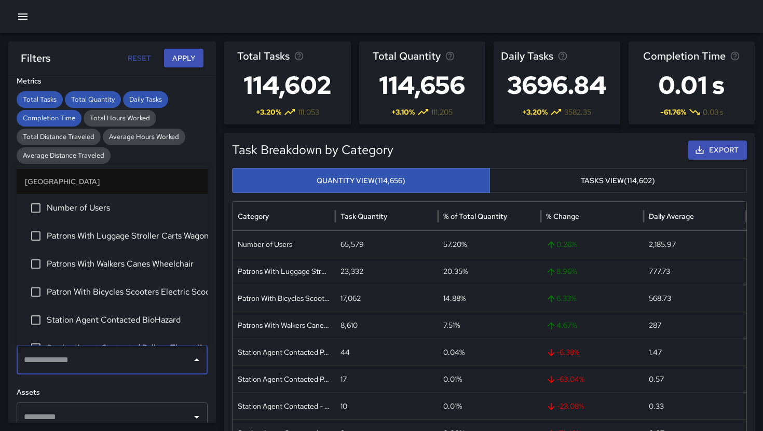
click at [127, 219] on li "Number of Users" at bounding box center [112, 208] width 191 height 28
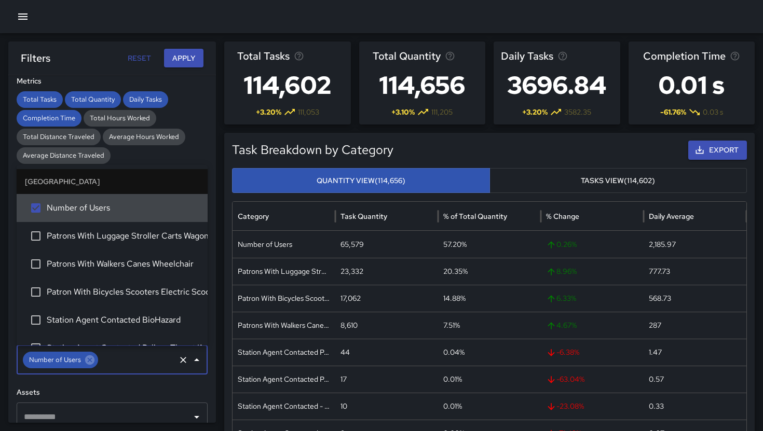
click at [192, 60] on button "Apply" at bounding box center [183, 58] width 39 height 19
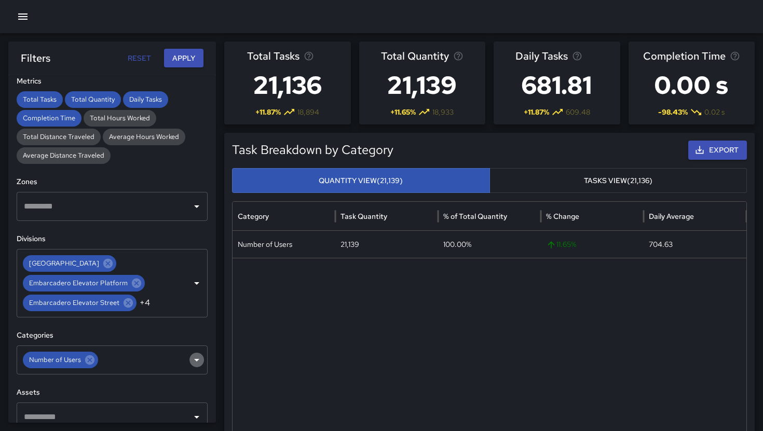
click at [193, 357] on icon "Open" at bounding box center [197, 360] width 12 height 12
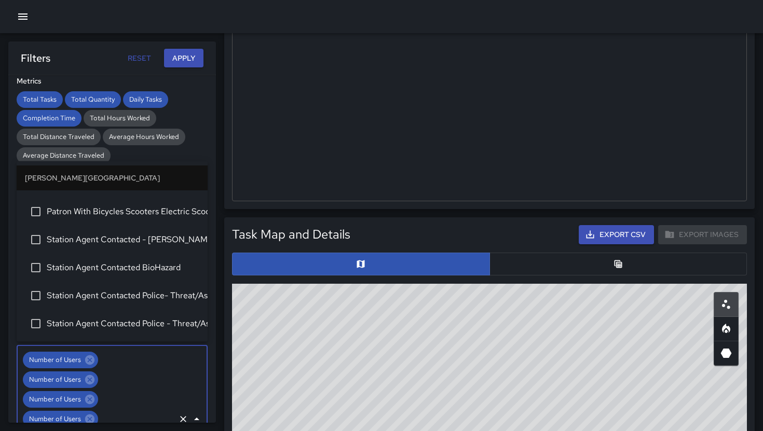
scroll to position [322, 0]
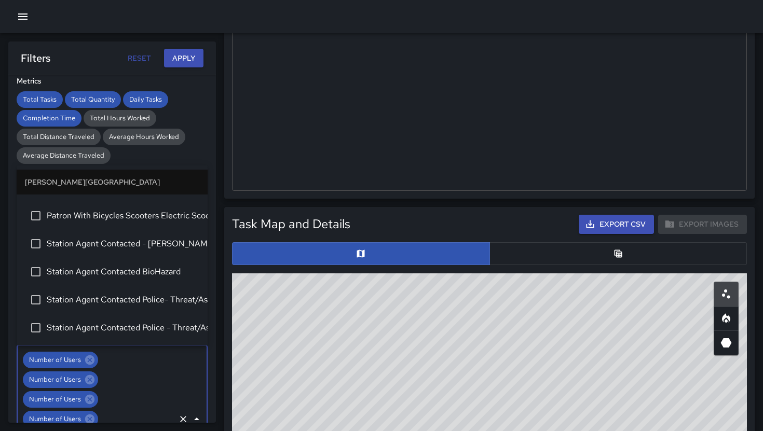
click at [180, 58] on button "Apply" at bounding box center [183, 58] width 39 height 19
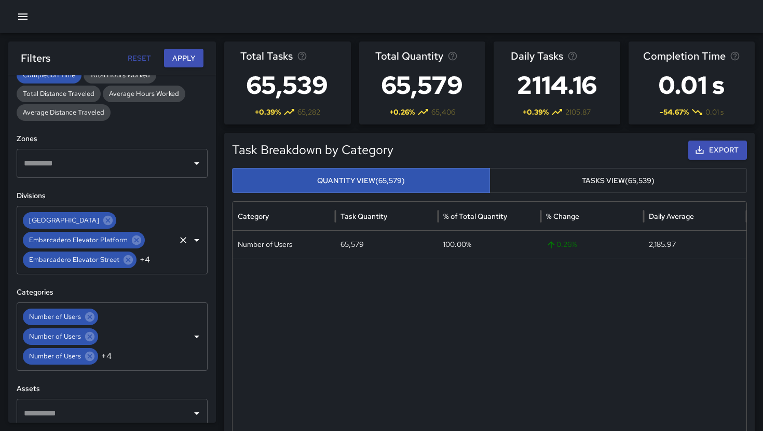
scroll to position [274, 0]
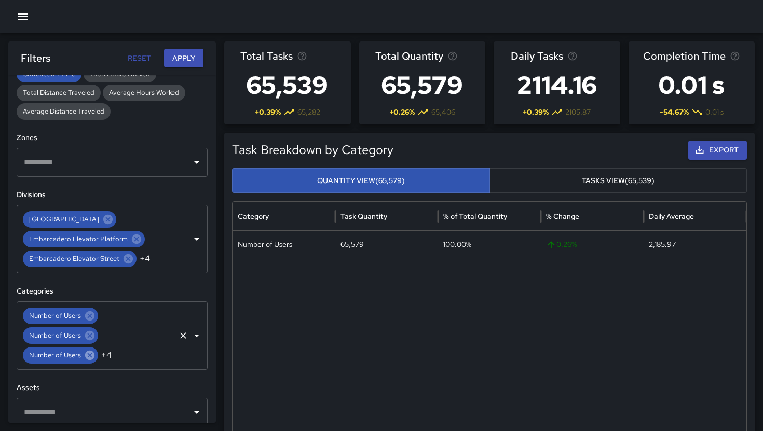
click at [91, 359] on icon at bounding box center [89, 355] width 9 height 9
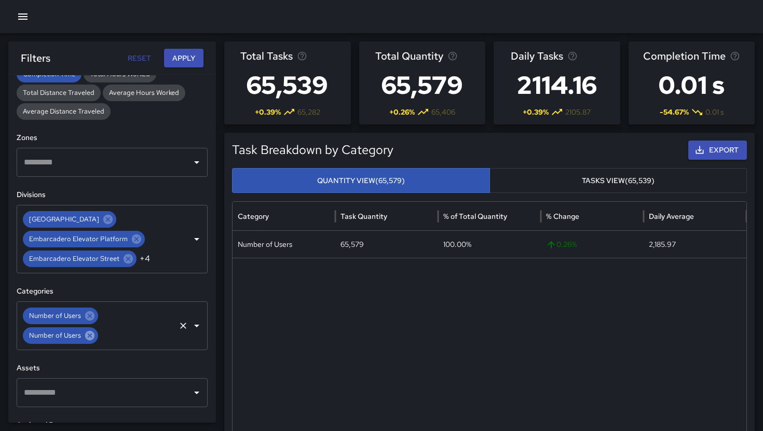
click at [91, 339] on icon at bounding box center [89, 335] width 9 height 9
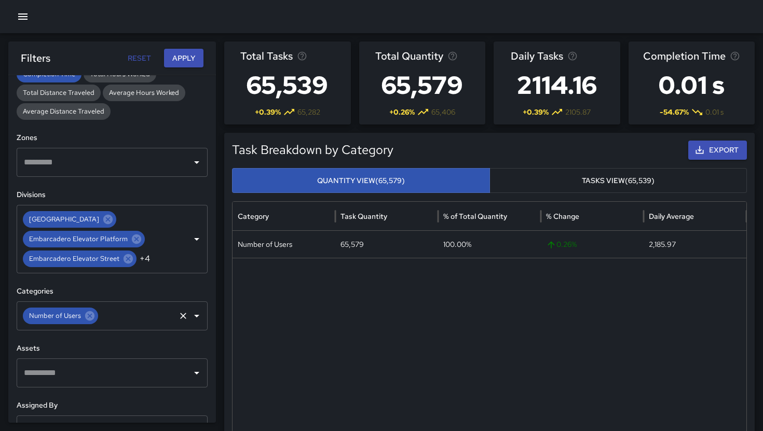
click at [91, 323] on div "Number of Users" at bounding box center [60, 316] width 75 height 17
click at [186, 241] on icon "Clear" at bounding box center [183, 239] width 10 height 10
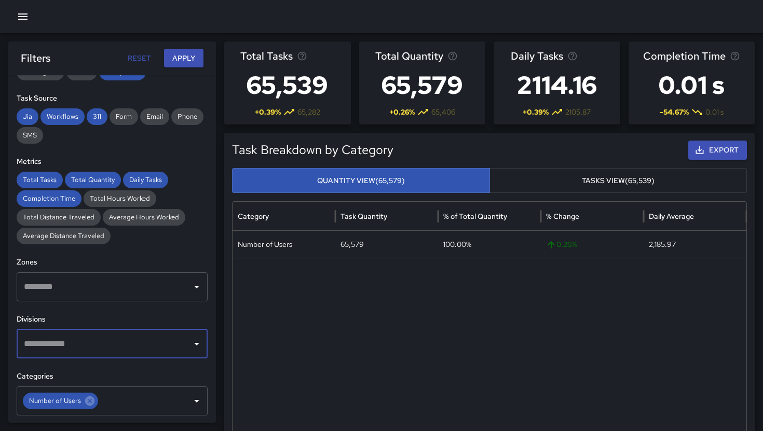
scroll to position [149, 0]
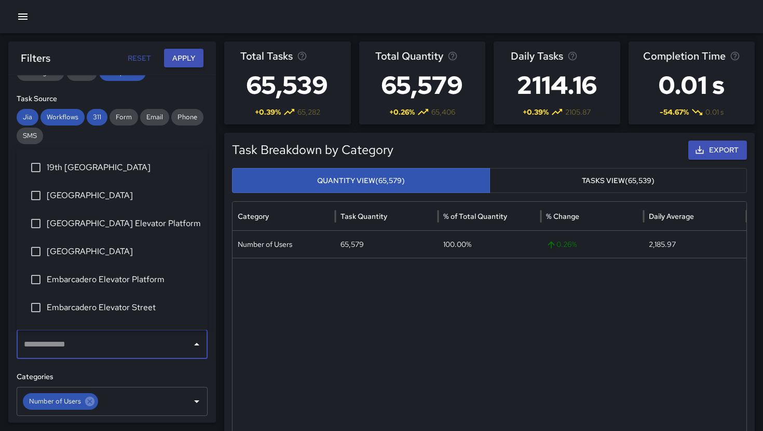
click at [152, 339] on input "text" at bounding box center [104, 345] width 166 height 20
click at [127, 261] on li "[GEOGRAPHIC_DATA]" at bounding box center [112, 252] width 191 height 28
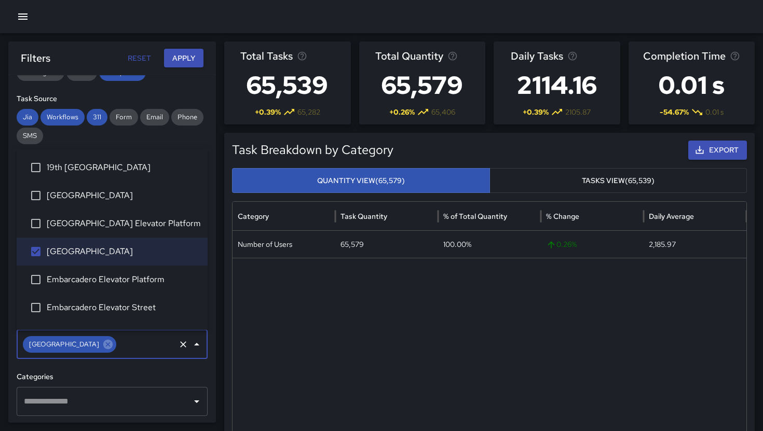
click at [196, 66] on button "Apply" at bounding box center [183, 58] width 39 height 19
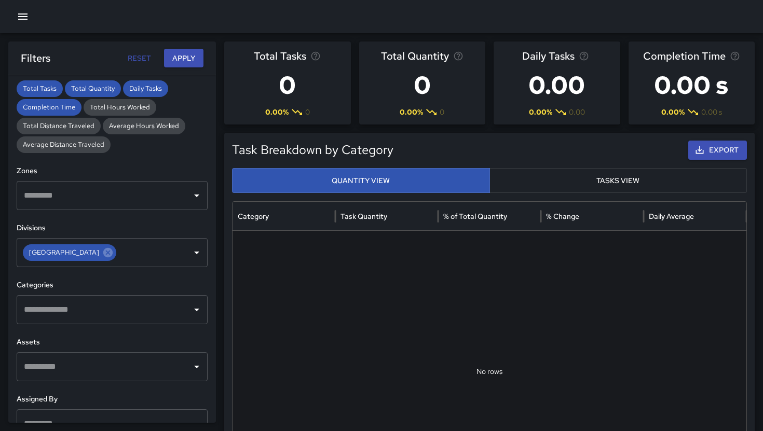
scroll to position [253, 0]
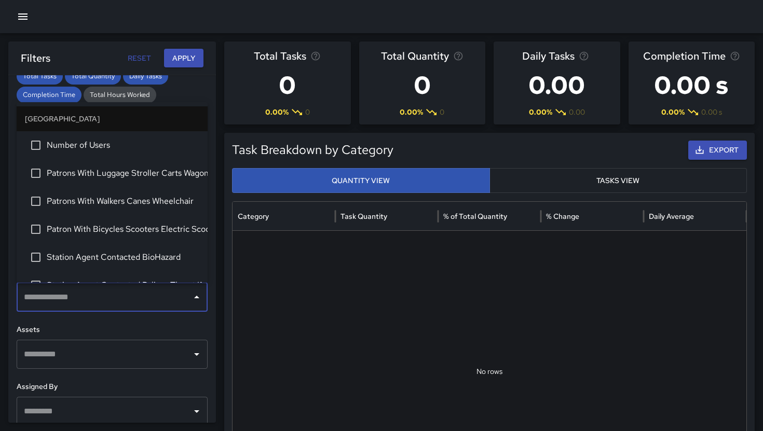
click at [137, 303] on input "text" at bounding box center [104, 298] width 166 height 20
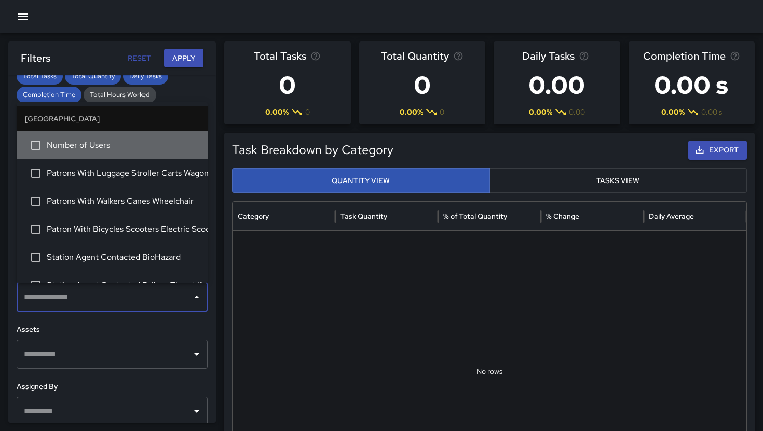
click at [113, 149] on span "Number of Users" at bounding box center [123, 145] width 153 height 12
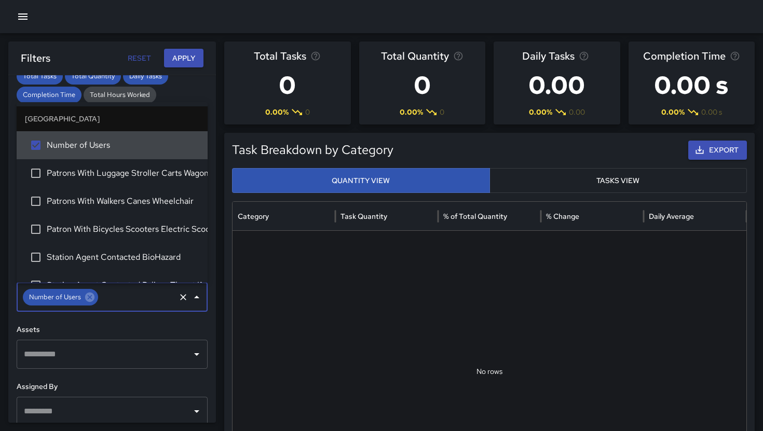
click at [178, 59] on button "Apply" at bounding box center [183, 58] width 39 height 19
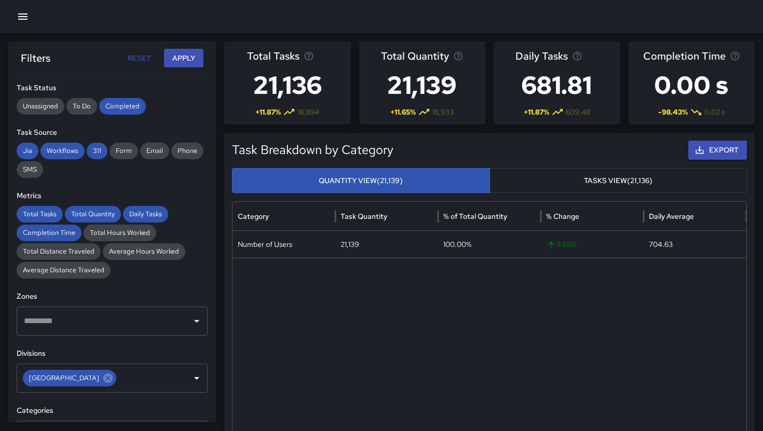
scroll to position [126, 0]
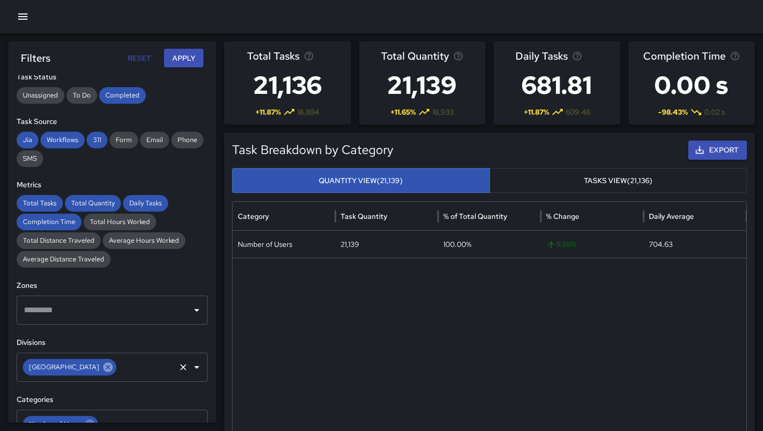
click at [114, 368] on icon at bounding box center [107, 367] width 11 height 11
click at [123, 368] on input "text" at bounding box center [104, 368] width 166 height 20
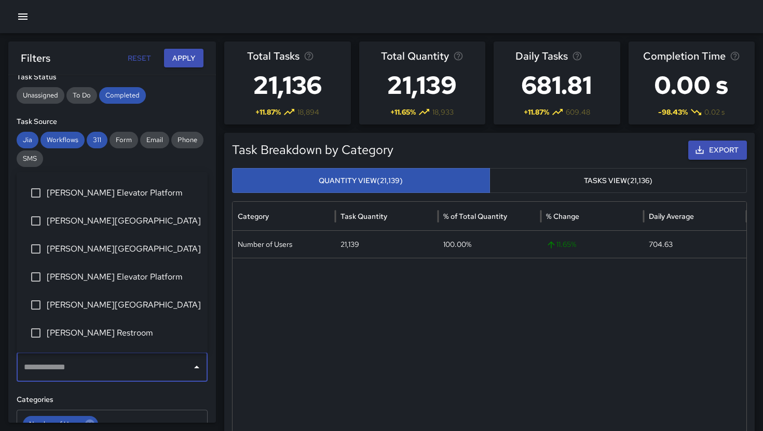
scroll to position [224, 0]
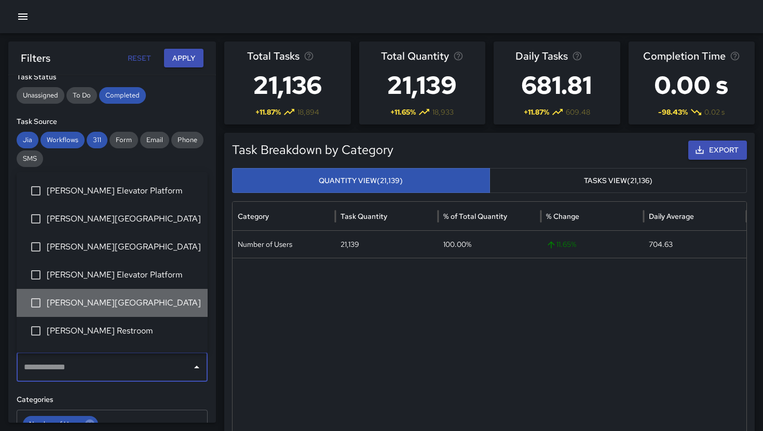
click at [112, 300] on span "[PERSON_NAME][GEOGRAPHIC_DATA]" at bounding box center [123, 303] width 153 height 12
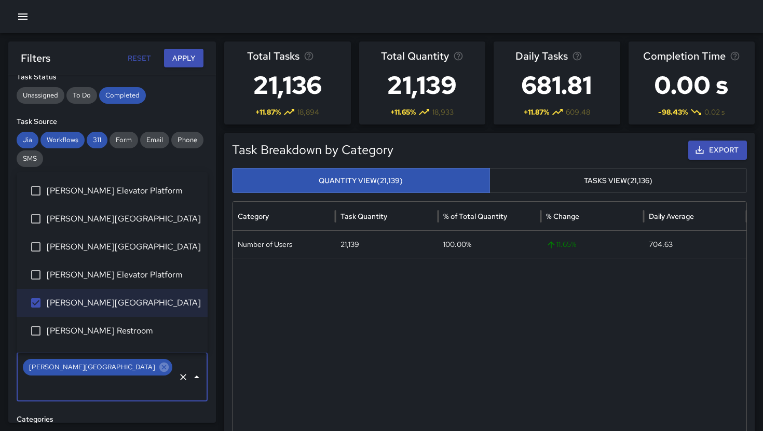
click at [200, 56] on button "Apply" at bounding box center [183, 58] width 39 height 19
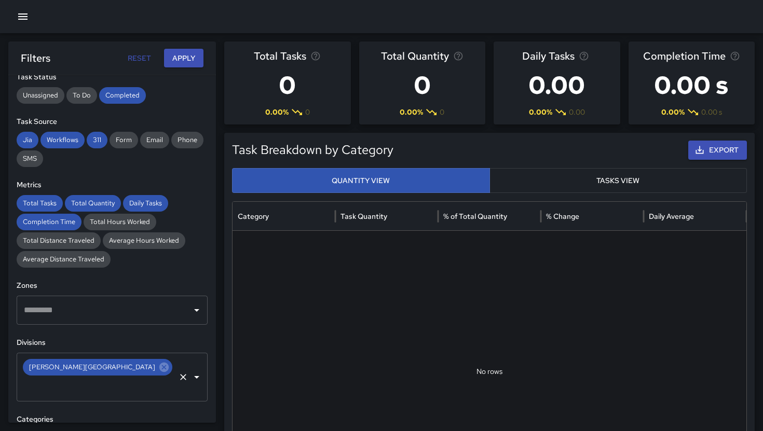
scroll to position [194, 0]
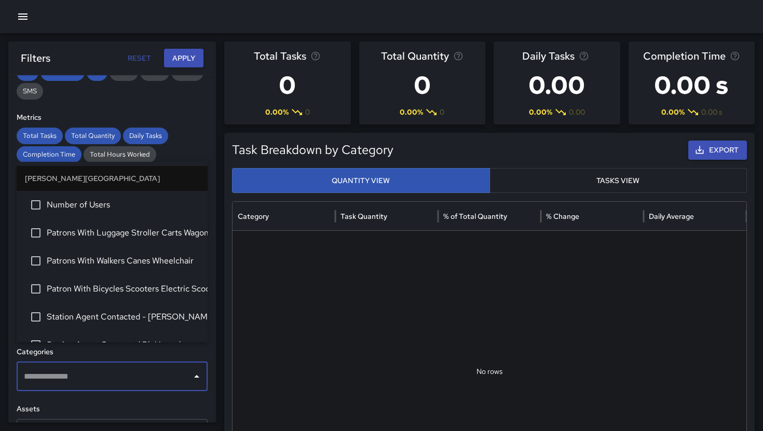
click at [139, 367] on input "text" at bounding box center [104, 377] width 166 height 20
click at [73, 205] on span "Number of Users" at bounding box center [123, 205] width 153 height 12
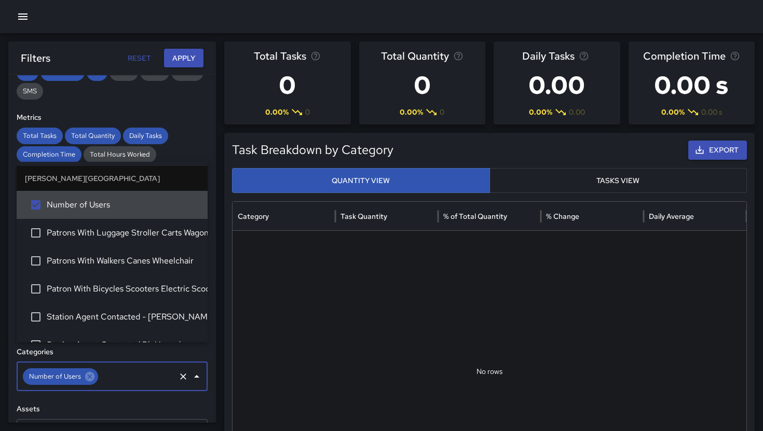
click at [186, 50] on button "Apply" at bounding box center [183, 58] width 39 height 19
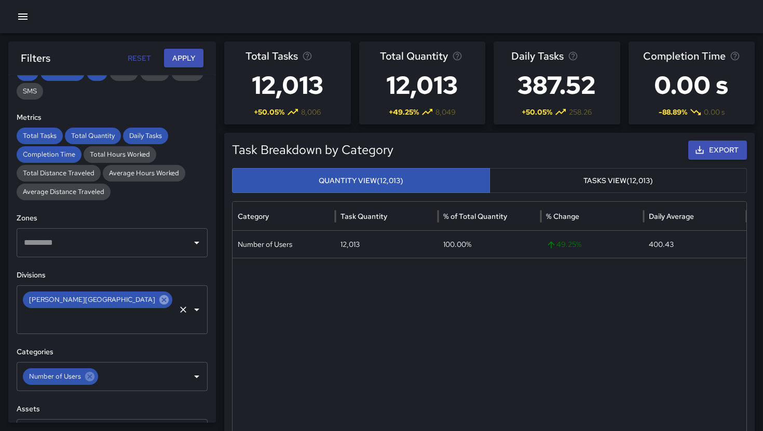
click at [158, 304] on icon at bounding box center [163, 299] width 11 height 11
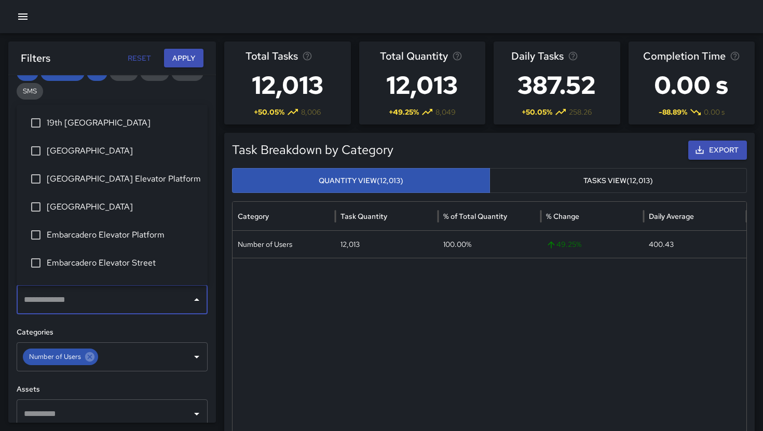
click at [106, 304] on input "text" at bounding box center [104, 300] width 166 height 20
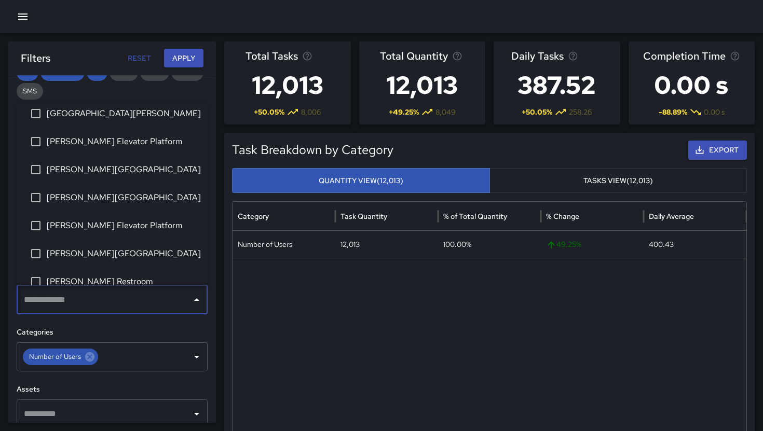
scroll to position [207, 0]
click at [92, 229] on span "[PERSON_NAME] Elevator Platform" at bounding box center [123, 225] width 153 height 12
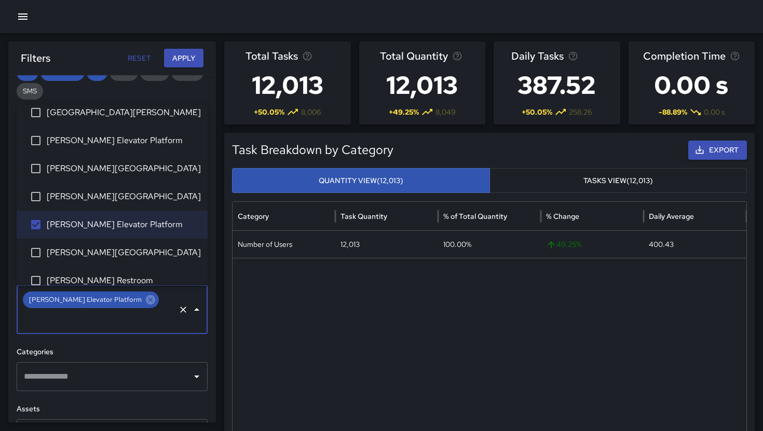
click at [87, 367] on input "text" at bounding box center [104, 377] width 166 height 20
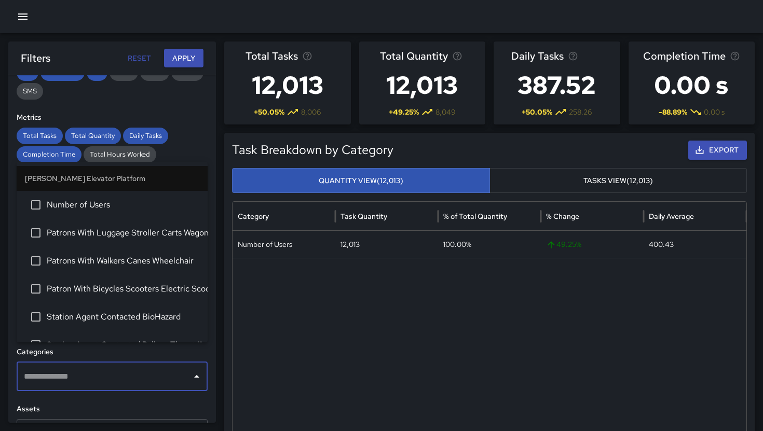
click at [88, 202] on span "Number of Users" at bounding box center [123, 205] width 153 height 12
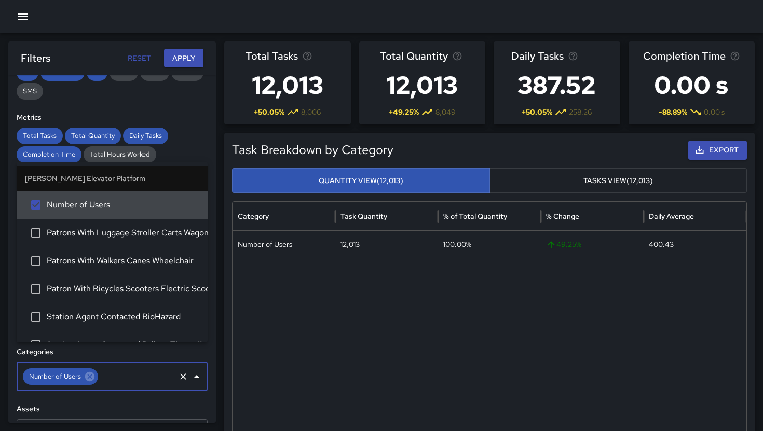
click at [187, 60] on button "Apply" at bounding box center [183, 58] width 39 height 19
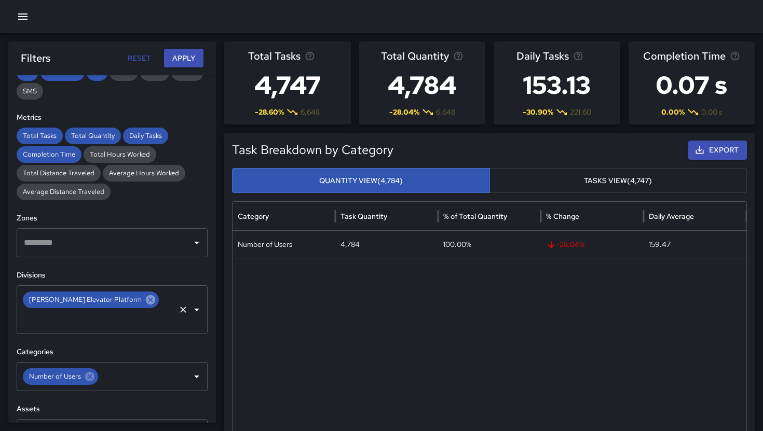
click at [146, 298] on icon at bounding box center [150, 299] width 9 height 9
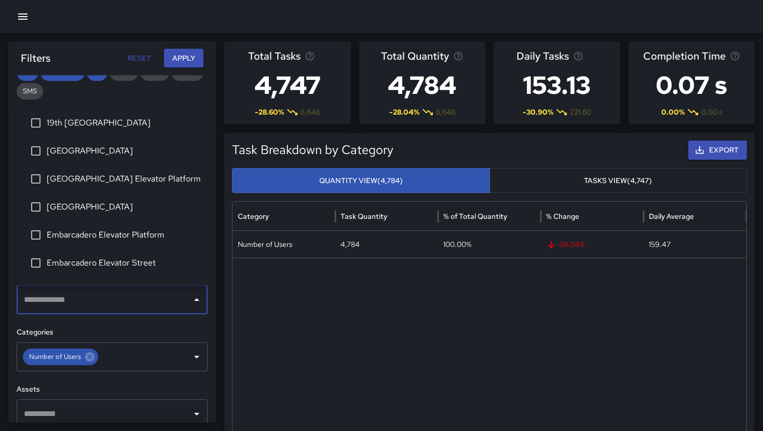
click at [111, 298] on input "text" at bounding box center [104, 300] width 166 height 20
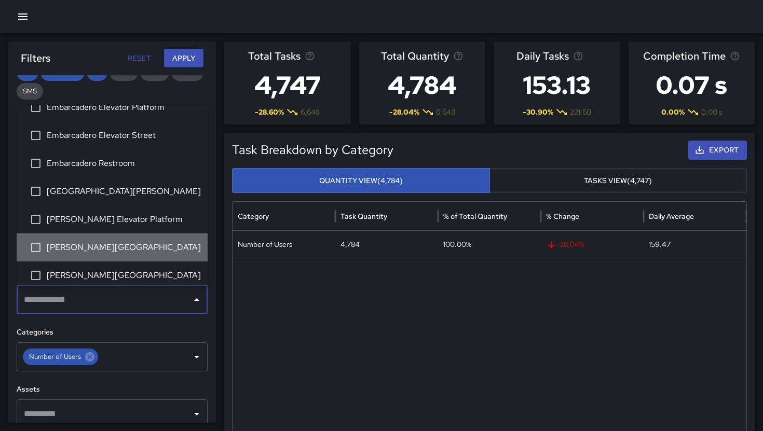
click at [98, 245] on span "[PERSON_NAME][GEOGRAPHIC_DATA]" at bounding box center [123, 247] width 153 height 12
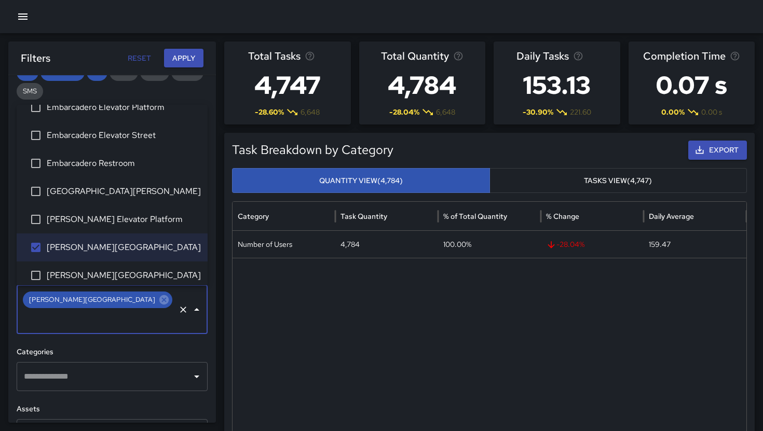
click at [87, 367] on input "text" at bounding box center [104, 377] width 166 height 20
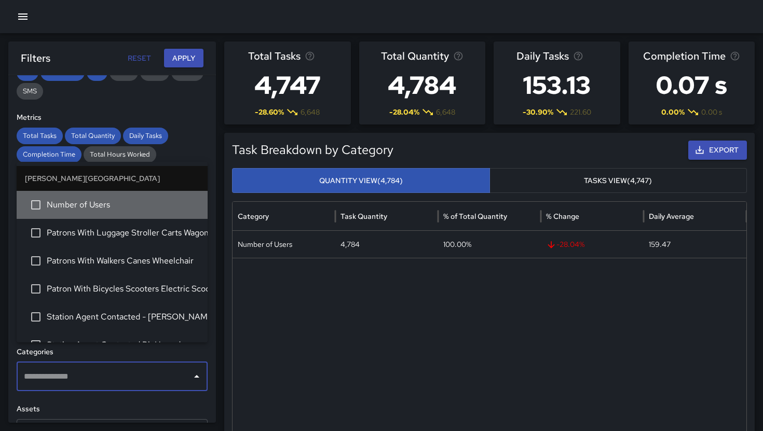
click at [84, 210] on span "Number of Users" at bounding box center [123, 205] width 153 height 12
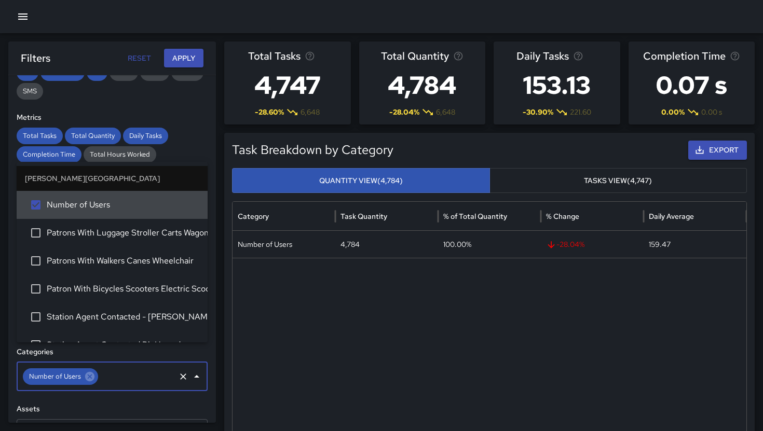
click at [186, 59] on button "Apply" at bounding box center [183, 58] width 39 height 19
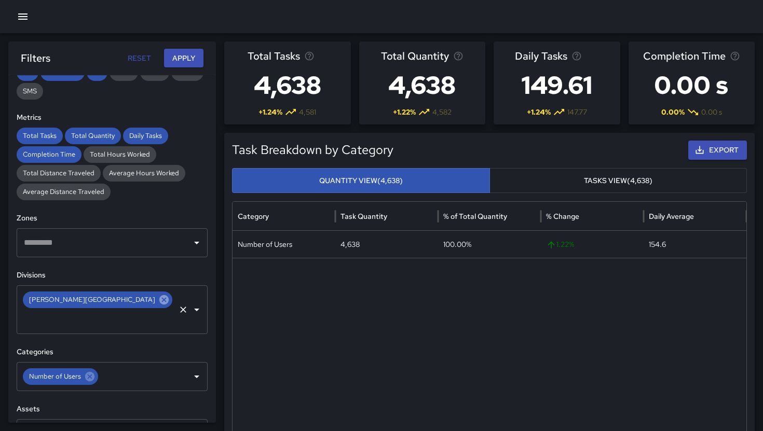
click at [159, 301] on icon at bounding box center [163, 299] width 9 height 9
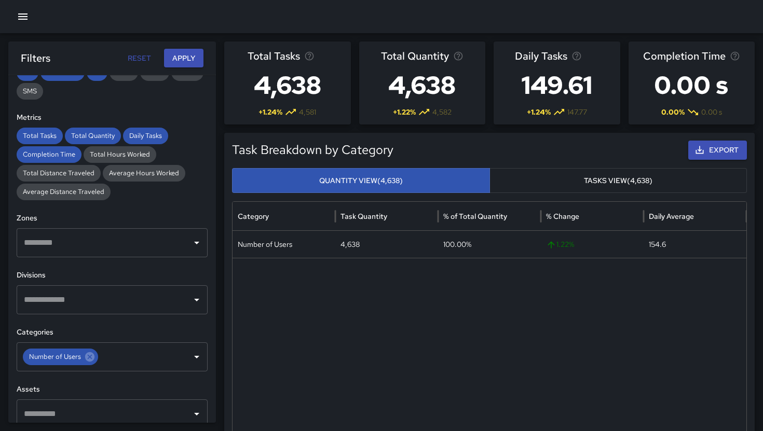
click at [124, 301] on input "text" at bounding box center [104, 300] width 166 height 20
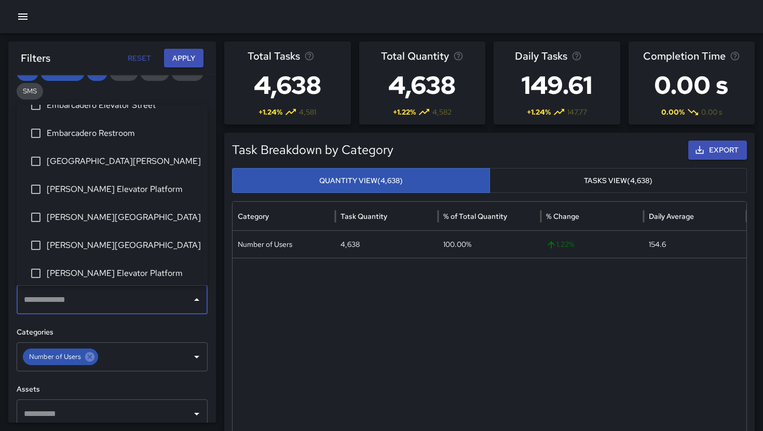
scroll to position [162, 0]
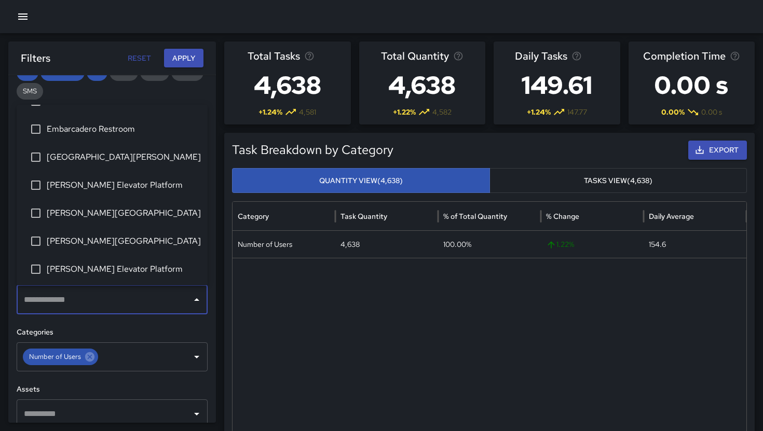
click at [112, 206] on li "[PERSON_NAME][GEOGRAPHIC_DATA]" at bounding box center [112, 213] width 191 height 28
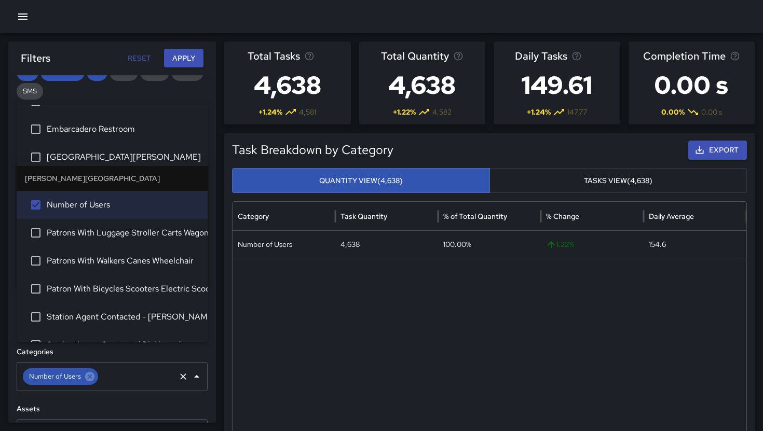
click at [127, 367] on div "Number of Users ​" at bounding box center [112, 376] width 191 height 29
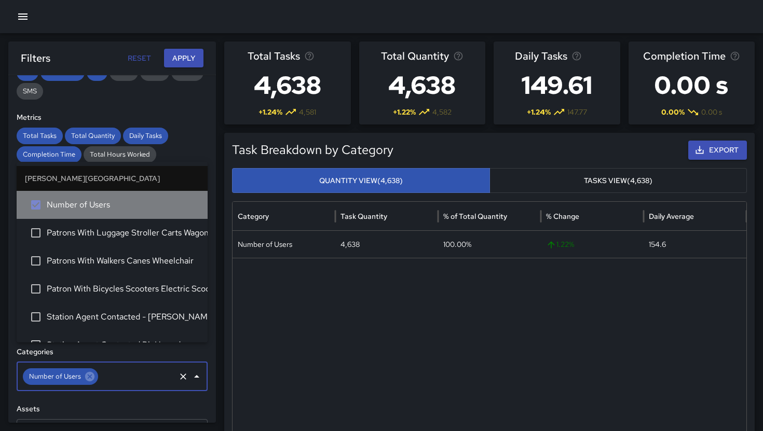
click at [80, 208] on span "Number of Users" at bounding box center [123, 205] width 153 height 12
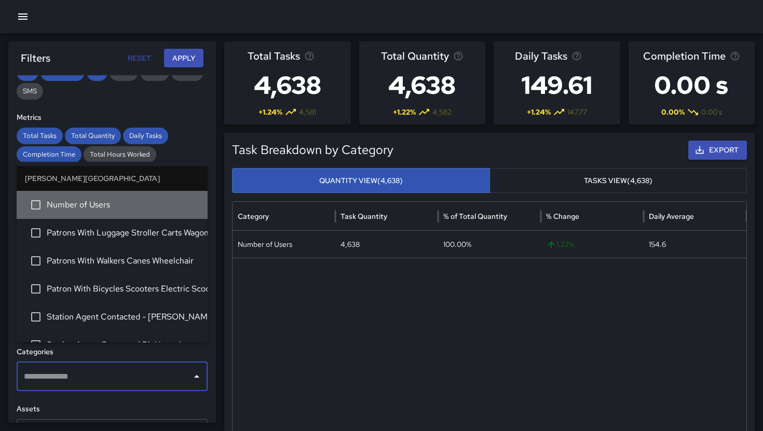
click at [103, 204] on span "Number of Users" at bounding box center [123, 205] width 153 height 12
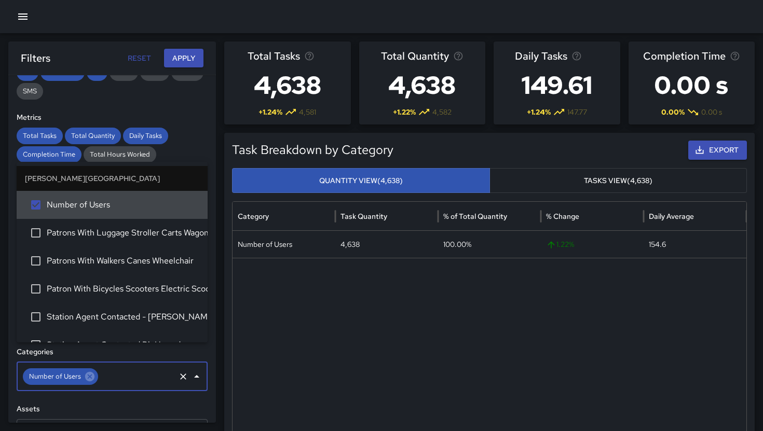
click at [187, 51] on button "Apply" at bounding box center [183, 58] width 39 height 19
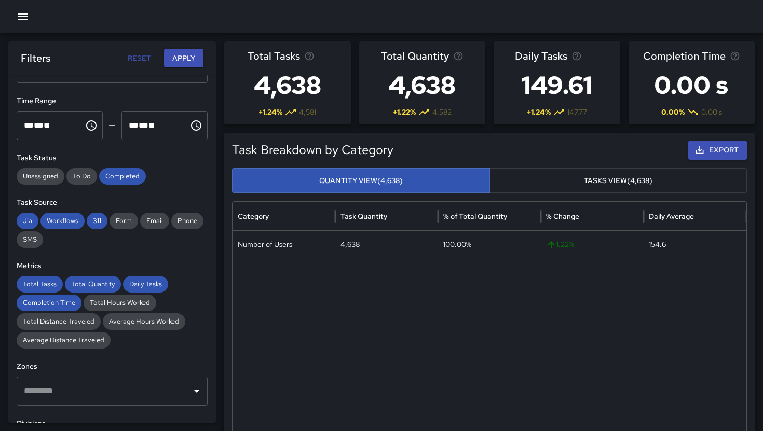
scroll to position [58, 0]
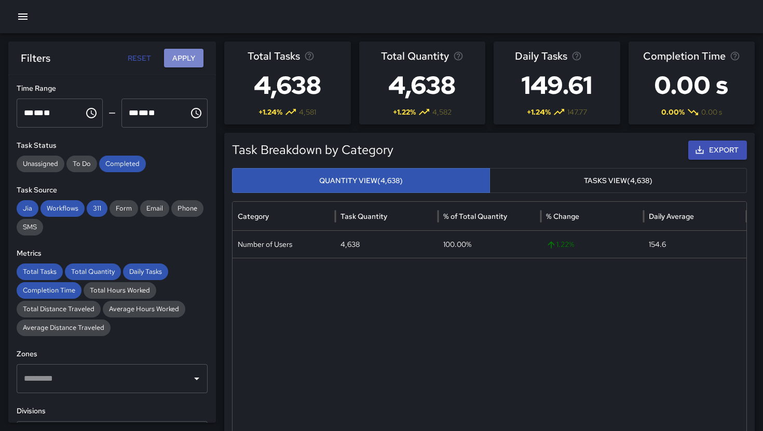
click at [181, 55] on button "Apply" at bounding box center [183, 58] width 39 height 19
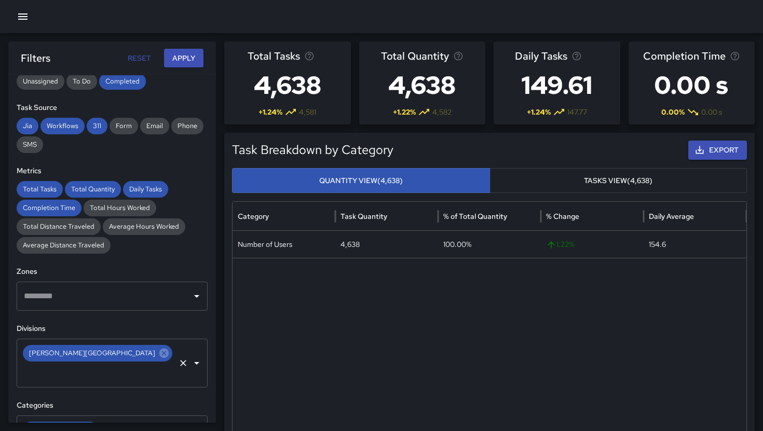
scroll to position [140, 0]
click at [159, 355] on icon at bounding box center [163, 353] width 9 height 9
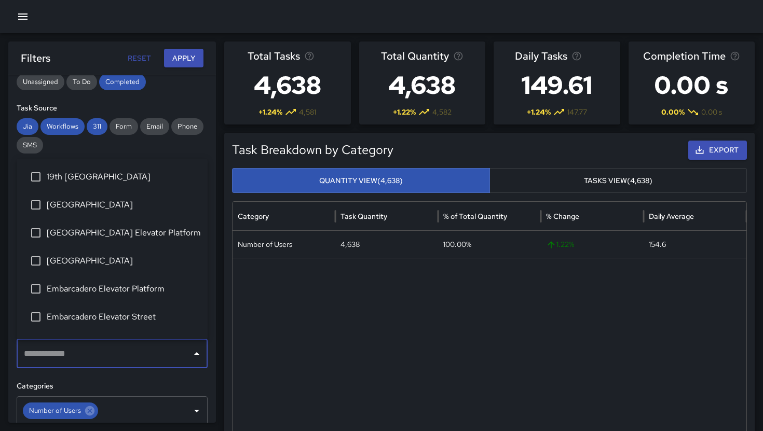
click at [121, 355] on input "text" at bounding box center [104, 354] width 166 height 20
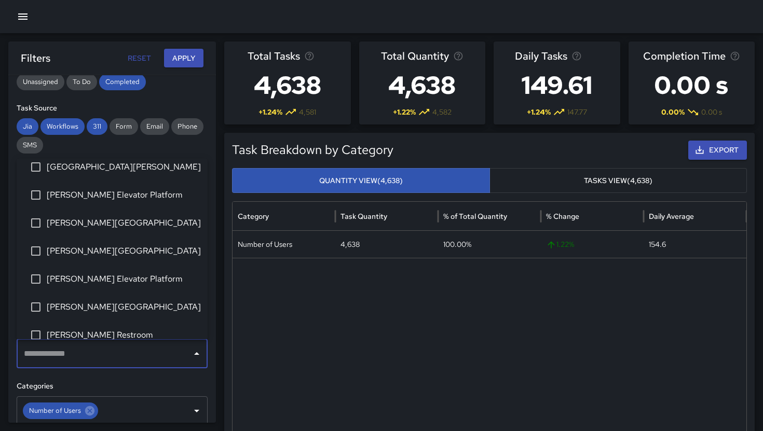
scroll to position [210, 0]
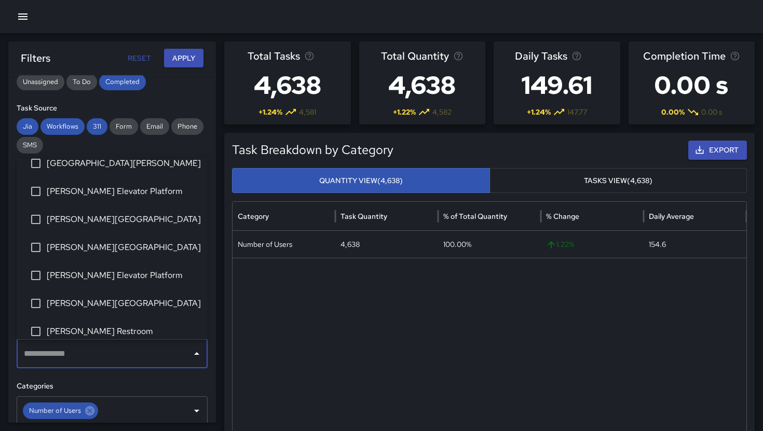
click at [100, 276] on span "[PERSON_NAME] Elevator Platform" at bounding box center [123, 275] width 153 height 12
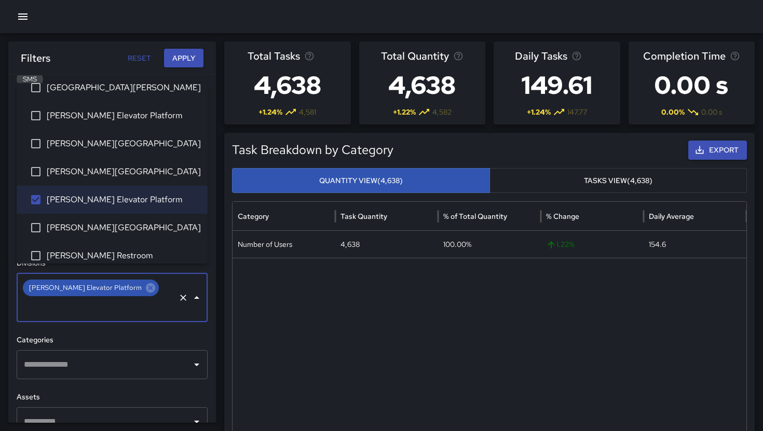
scroll to position [215, 0]
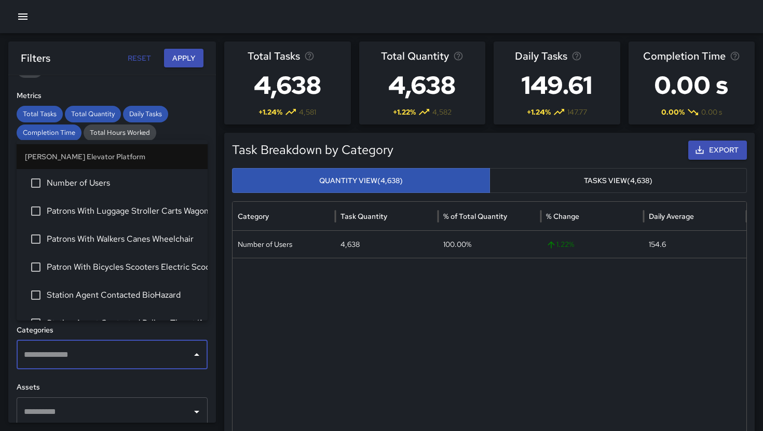
click at [117, 345] on input "text" at bounding box center [104, 355] width 166 height 20
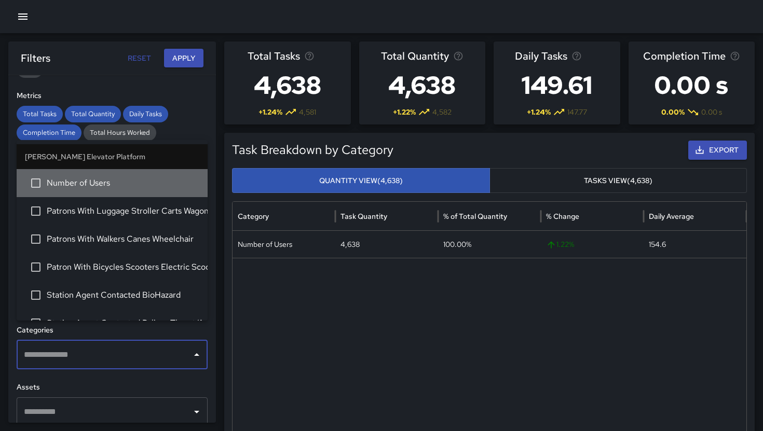
click at [91, 187] on span "Number of Users" at bounding box center [123, 183] width 153 height 12
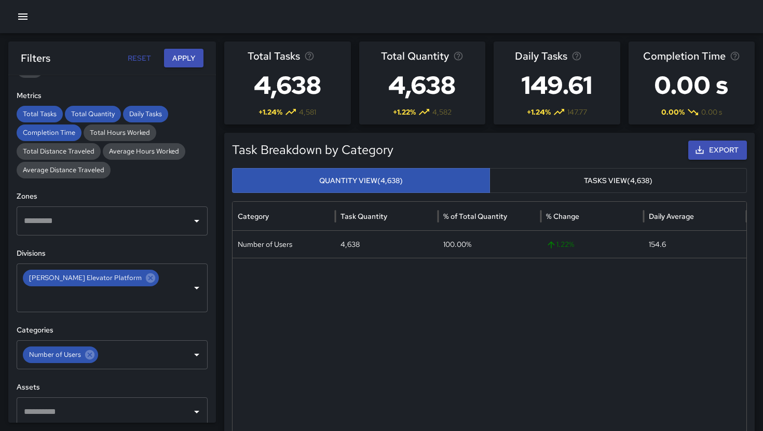
click at [184, 46] on div "Filters Reset Apply" at bounding box center [112, 58] width 208 height 33
click at [185, 60] on button "Apply" at bounding box center [183, 58] width 39 height 19
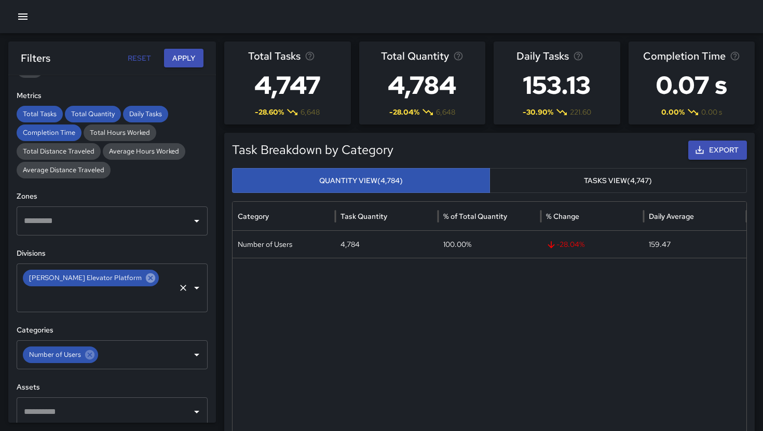
click at [146, 280] on icon at bounding box center [150, 278] width 9 height 9
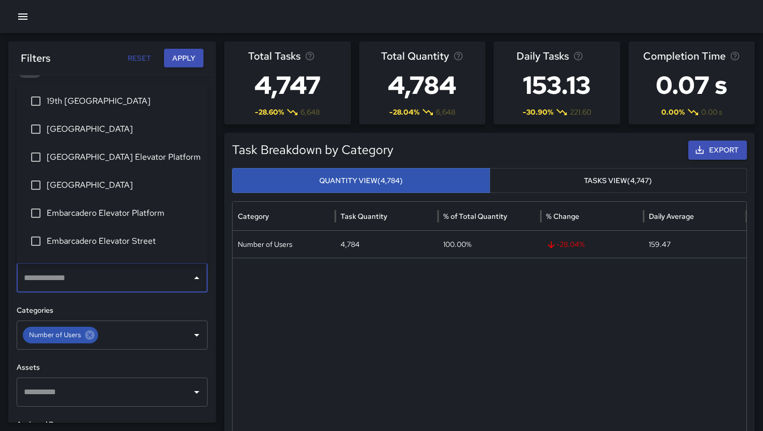
click at [115, 280] on input "text" at bounding box center [104, 278] width 166 height 20
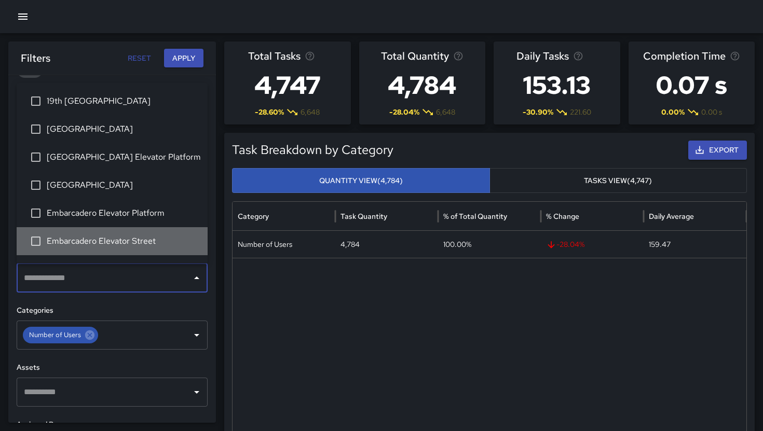
click at [101, 245] on span "Embarcadero Elevator Street" at bounding box center [123, 241] width 153 height 12
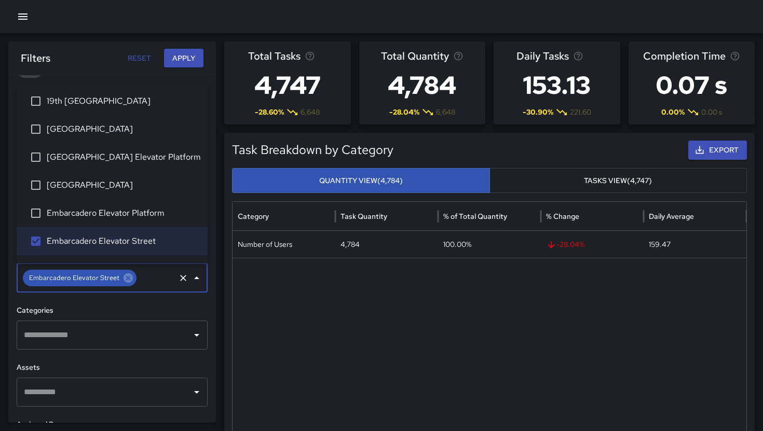
click at [110, 335] on input "text" at bounding box center [104, 336] width 166 height 20
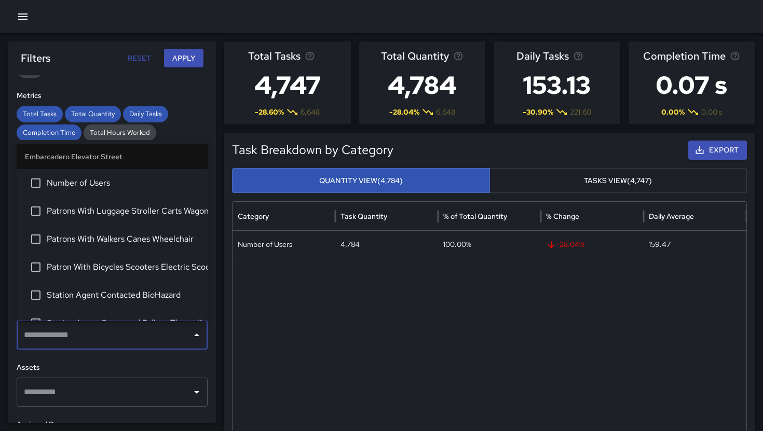
click at [93, 181] on span "Number of Users" at bounding box center [123, 183] width 153 height 12
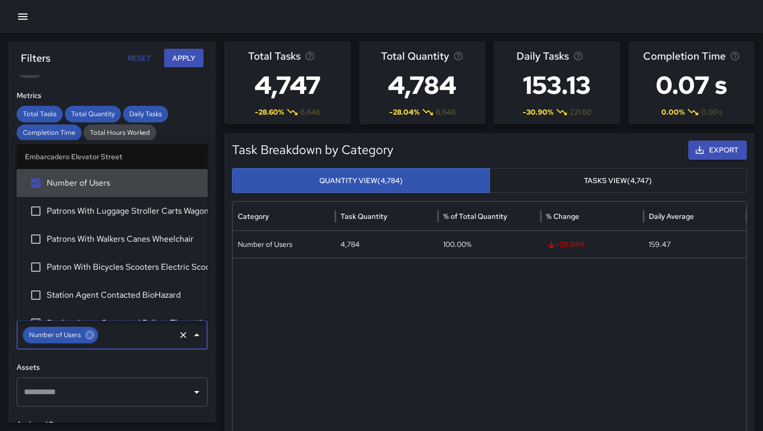
click at [180, 58] on button "Apply" at bounding box center [183, 58] width 39 height 19
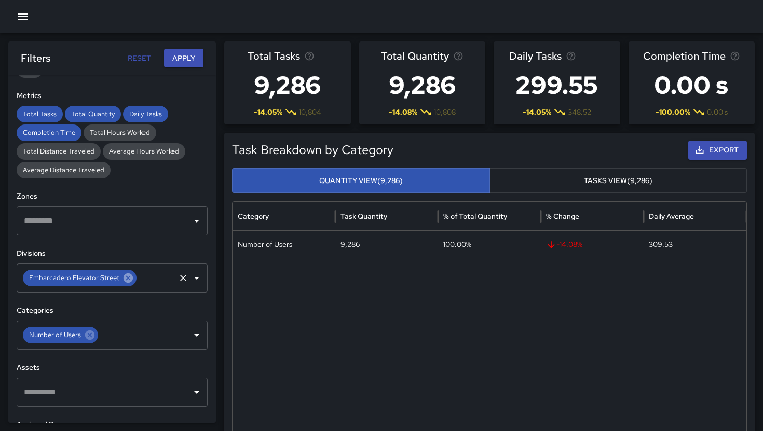
click at [125, 278] on icon at bounding box center [128, 278] width 11 height 11
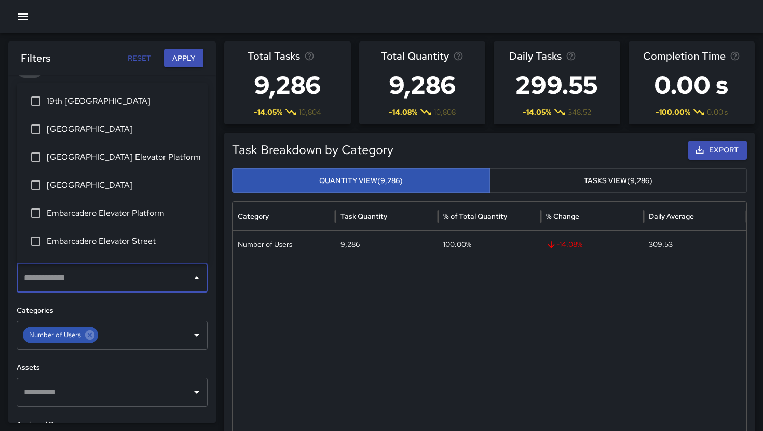
click at [125, 278] on input "text" at bounding box center [104, 278] width 166 height 20
click at [130, 212] on span "Embarcadero Elevator Platform" at bounding box center [123, 213] width 153 height 12
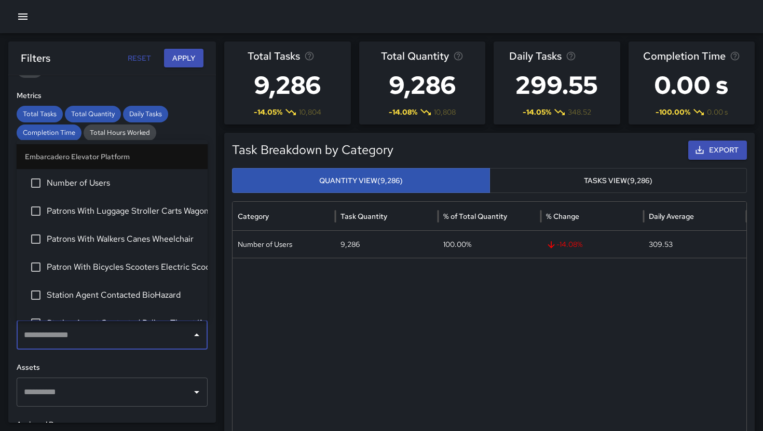
click at [105, 334] on input "text" at bounding box center [104, 336] width 166 height 20
click at [107, 185] on span "Number of Users" at bounding box center [123, 183] width 153 height 12
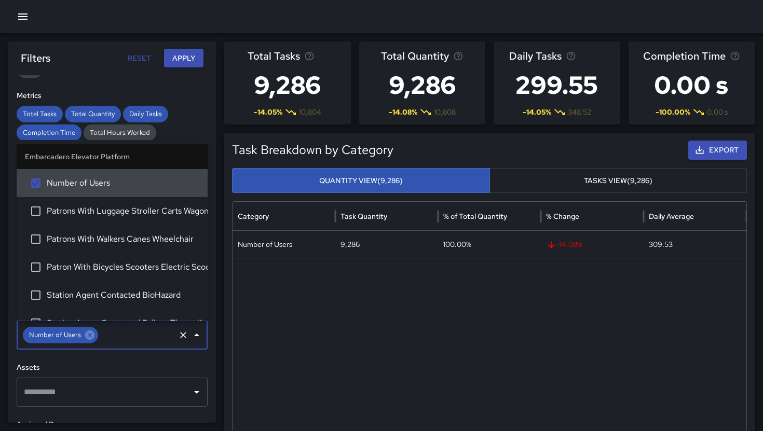
click at [184, 55] on button "Apply" at bounding box center [183, 58] width 39 height 19
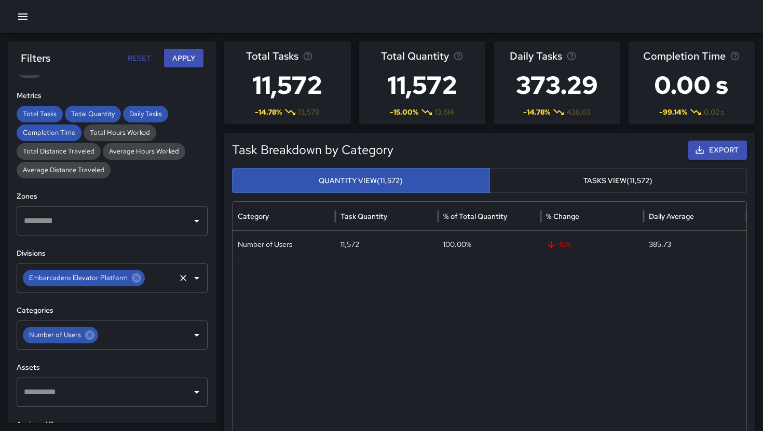
click at [139, 284] on div "Embarcadero Elevator Platform ​" at bounding box center [112, 278] width 191 height 29
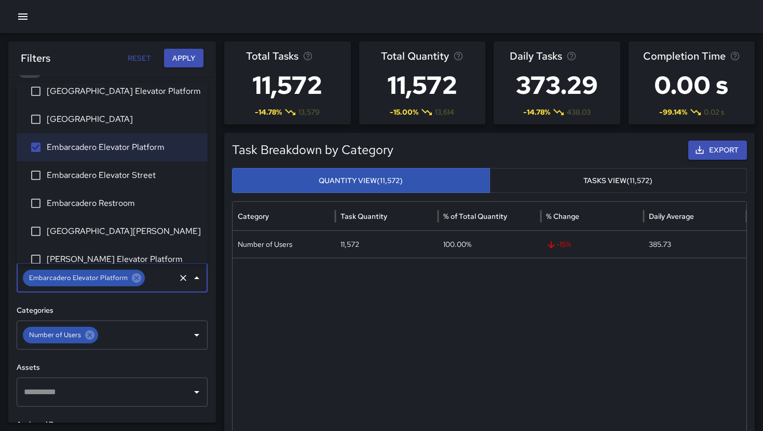
scroll to position [106, 0]
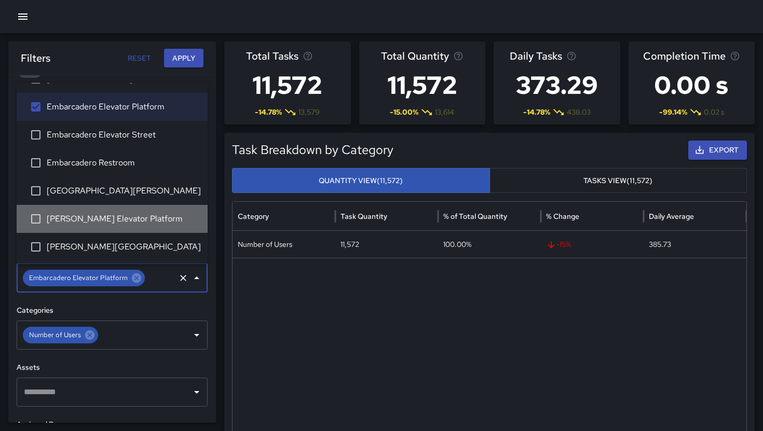
click at [123, 217] on span "[PERSON_NAME] Elevator Platform" at bounding box center [123, 219] width 153 height 12
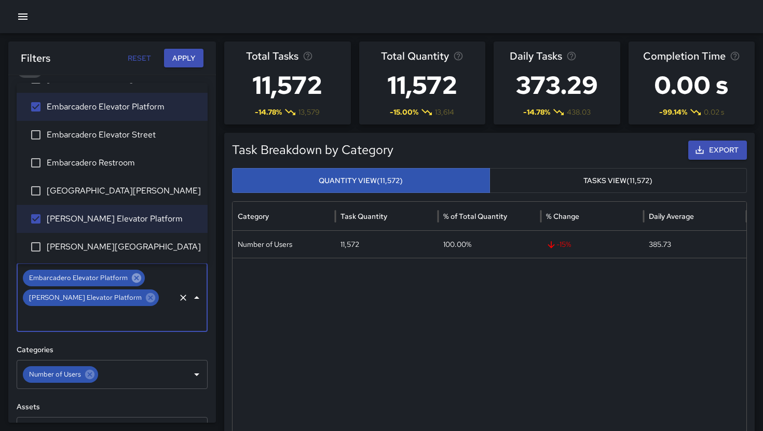
click at [132, 279] on icon at bounding box center [136, 278] width 9 height 9
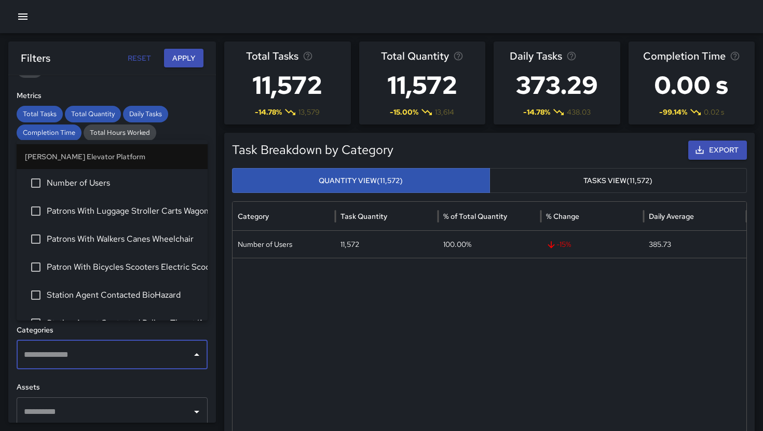
click at [116, 345] on input "text" at bounding box center [104, 355] width 166 height 20
click at [112, 183] on span "Number of Users" at bounding box center [123, 183] width 153 height 12
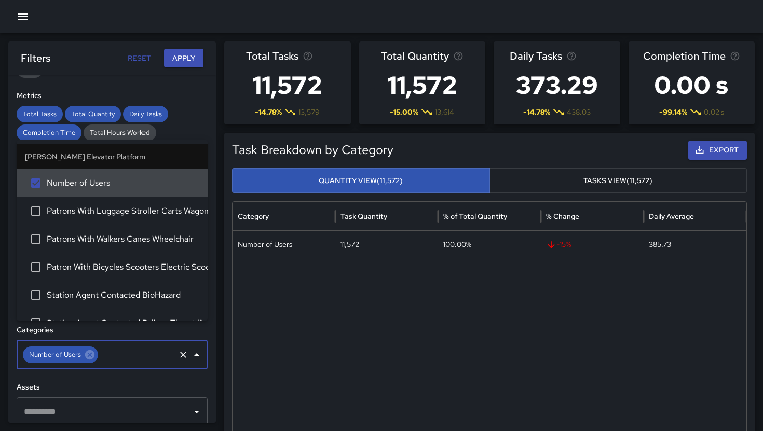
click at [185, 58] on button "Apply" at bounding box center [183, 58] width 39 height 19
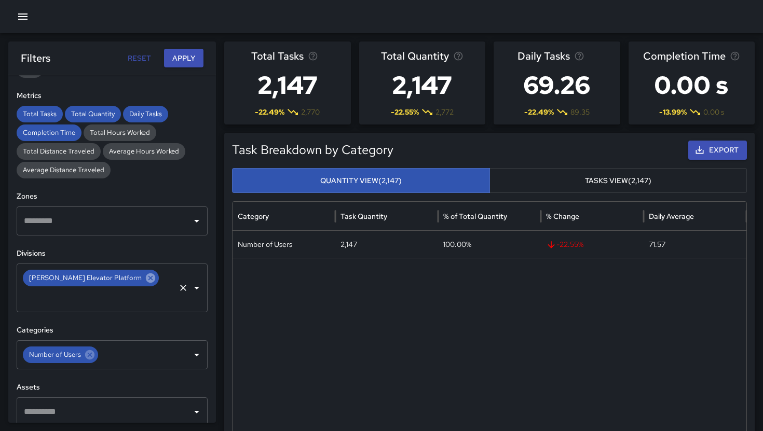
click at [146, 276] on icon at bounding box center [150, 278] width 9 height 9
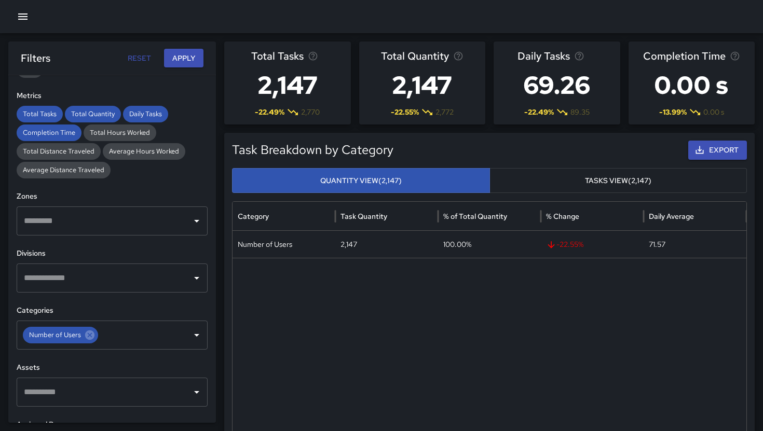
click at [115, 280] on input "text" at bounding box center [104, 278] width 166 height 20
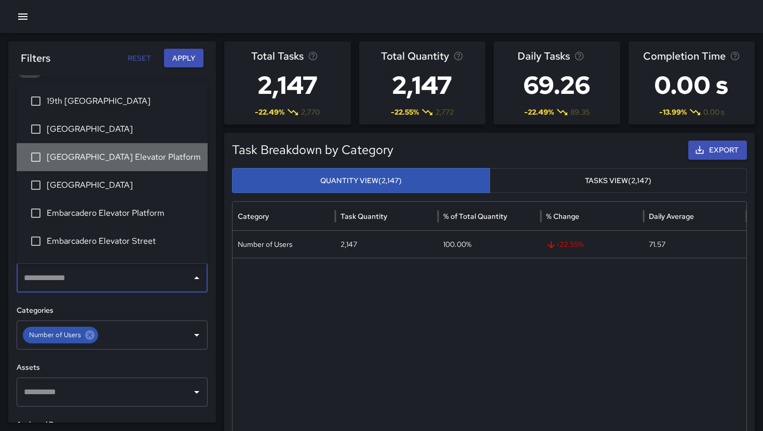
click at [120, 154] on span "[GEOGRAPHIC_DATA] Elevator Platform" at bounding box center [123, 157] width 153 height 12
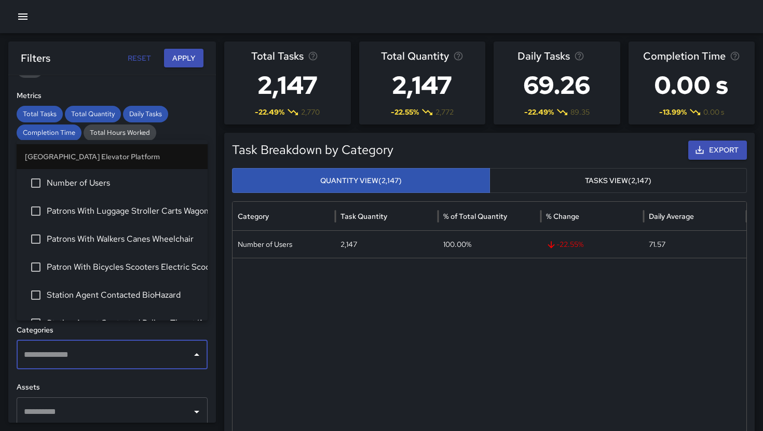
click at [110, 345] on input "text" at bounding box center [104, 355] width 166 height 20
click at [118, 188] on span "Number of Users" at bounding box center [123, 183] width 153 height 12
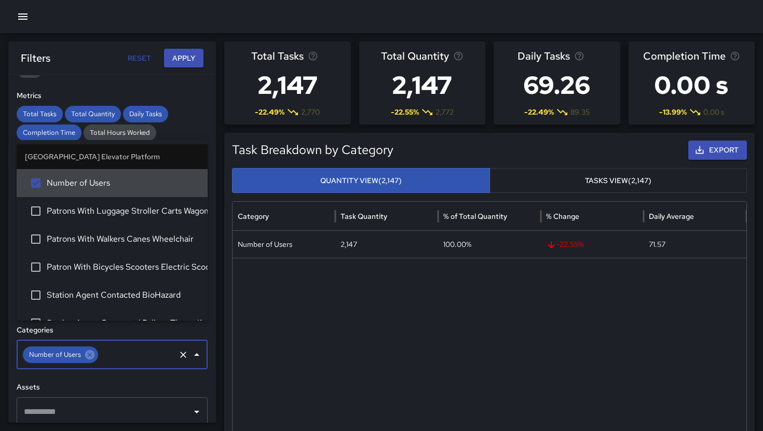
click at [193, 56] on button "Apply" at bounding box center [183, 58] width 39 height 19
